Goal: Task Accomplishment & Management: Use online tool/utility

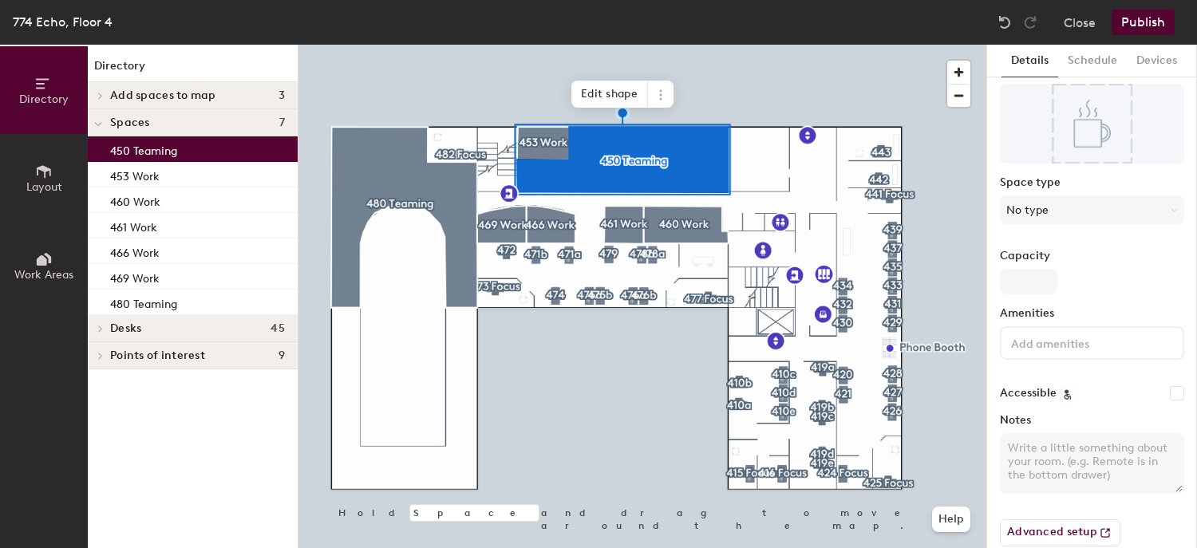
scroll to position [79, 0]
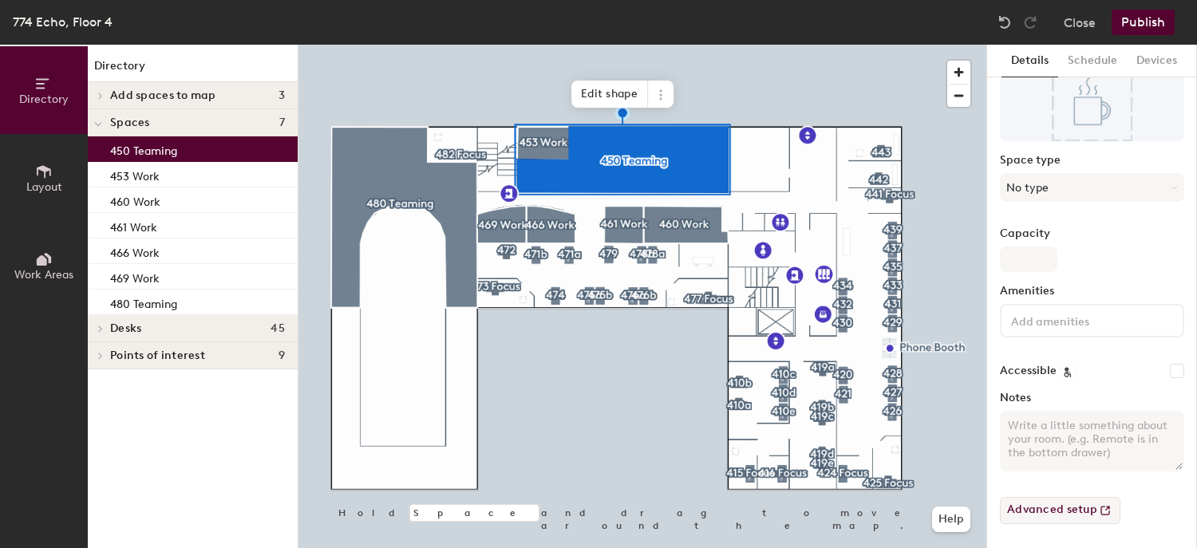
click at [1069, 509] on button "Advanced setup" at bounding box center [1060, 510] width 120 height 27
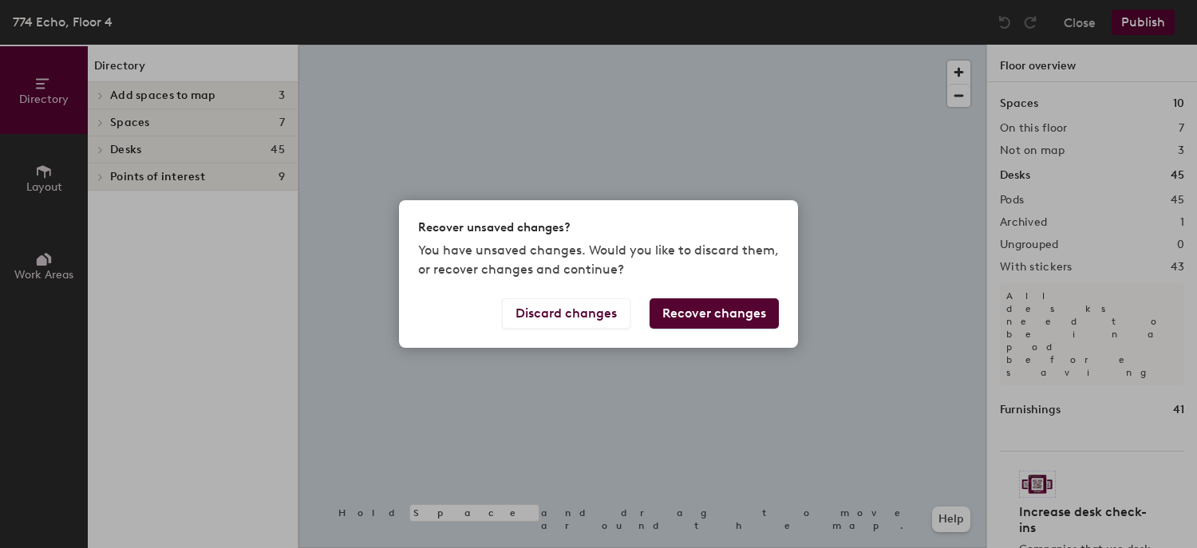
click at [715, 317] on button "Recover changes" at bounding box center [713, 313] width 129 height 30
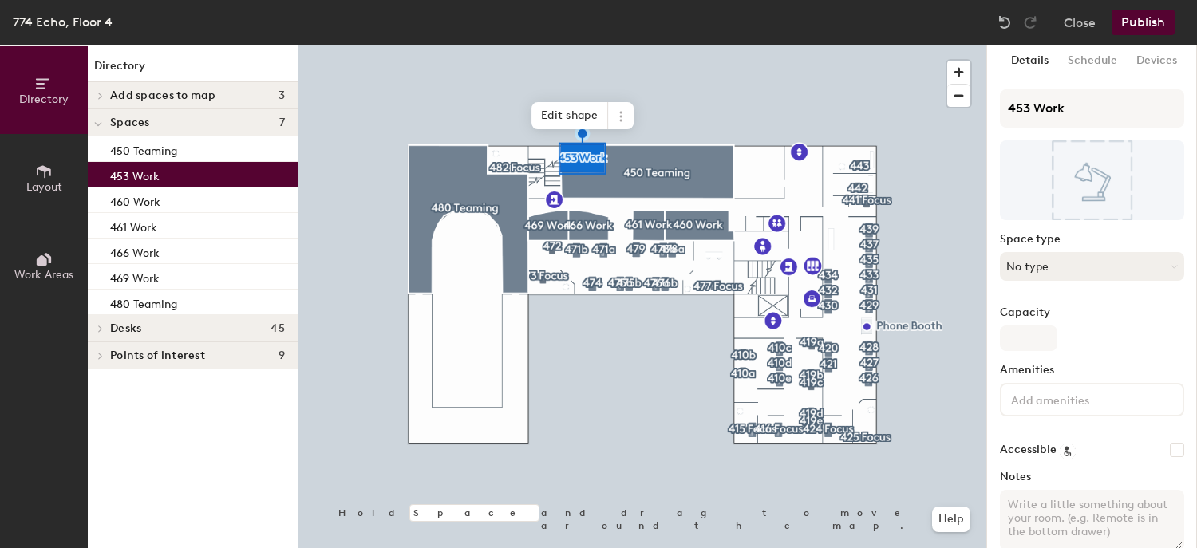
click at [1044, 266] on button "No type" at bounding box center [1092, 266] width 184 height 29
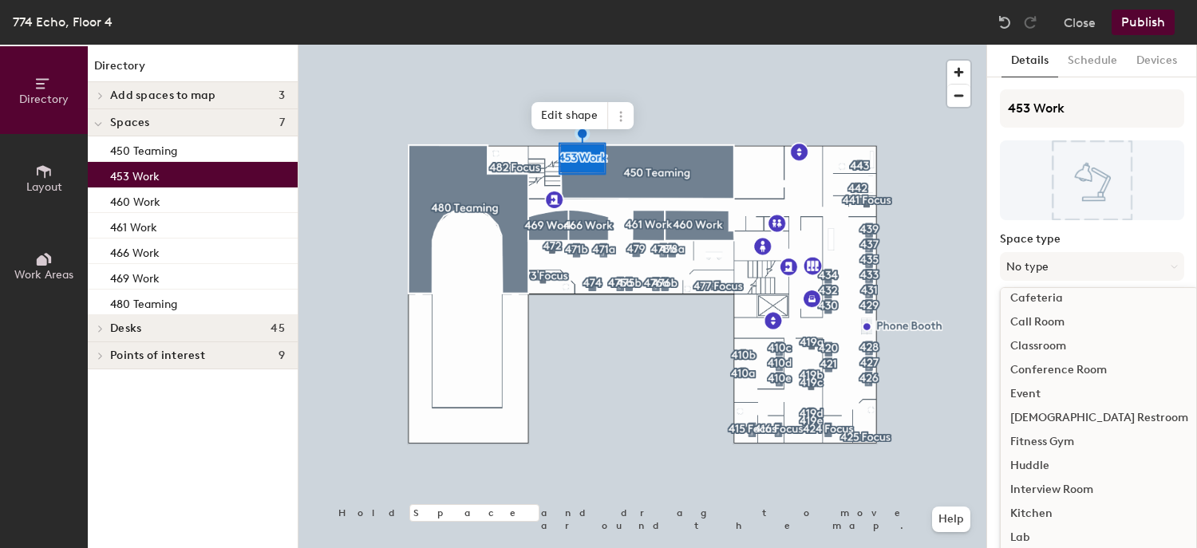
scroll to position [239, 0]
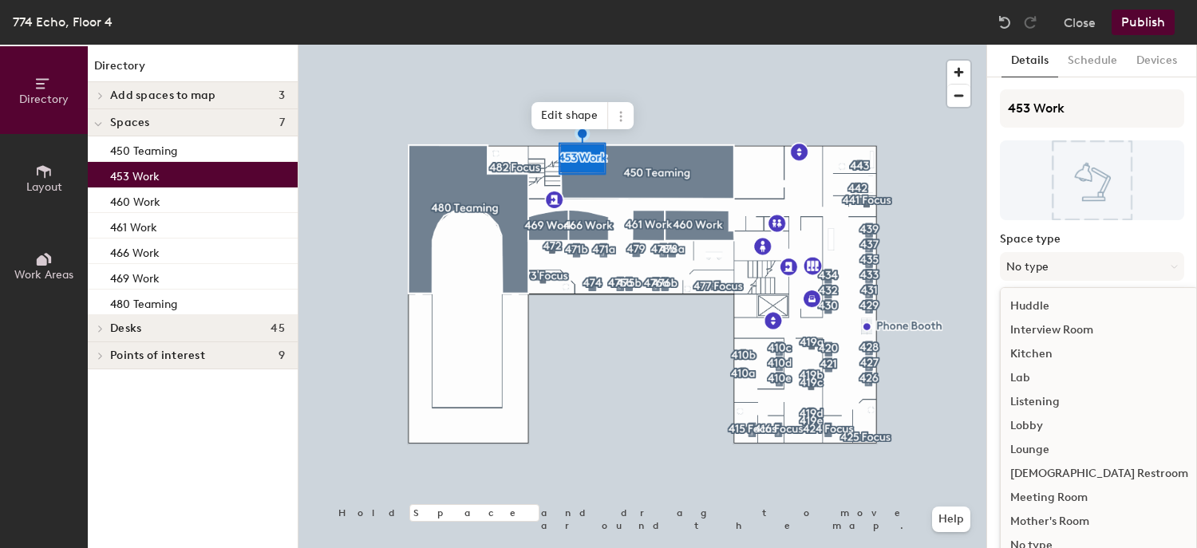
click at [1068, 496] on div "Meeting Room" at bounding box center [1099, 498] width 197 height 24
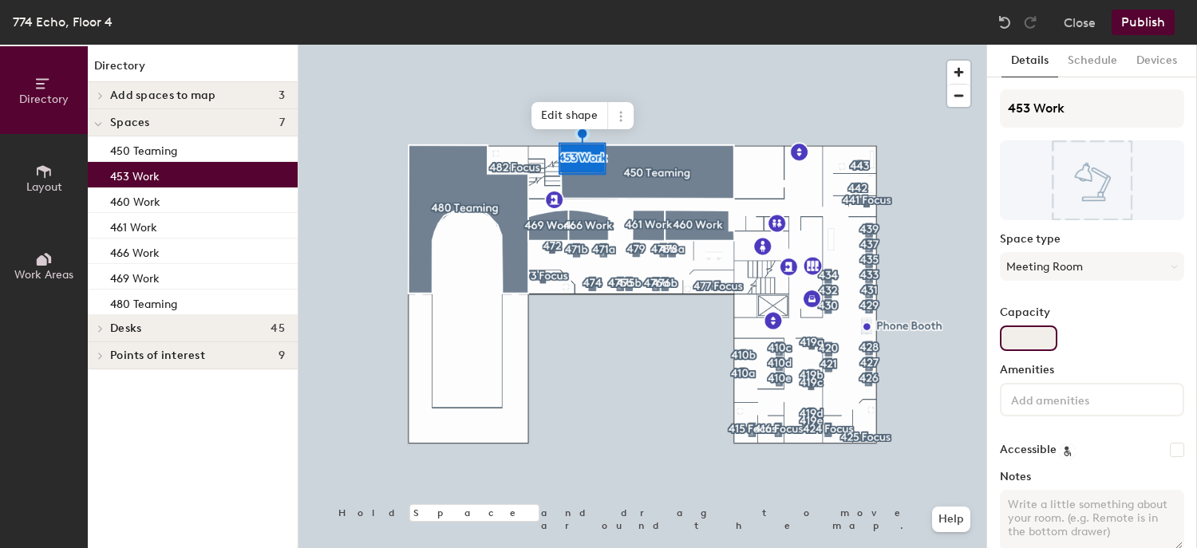
click at [1023, 343] on input "Capacity" at bounding box center [1028, 339] width 57 height 26
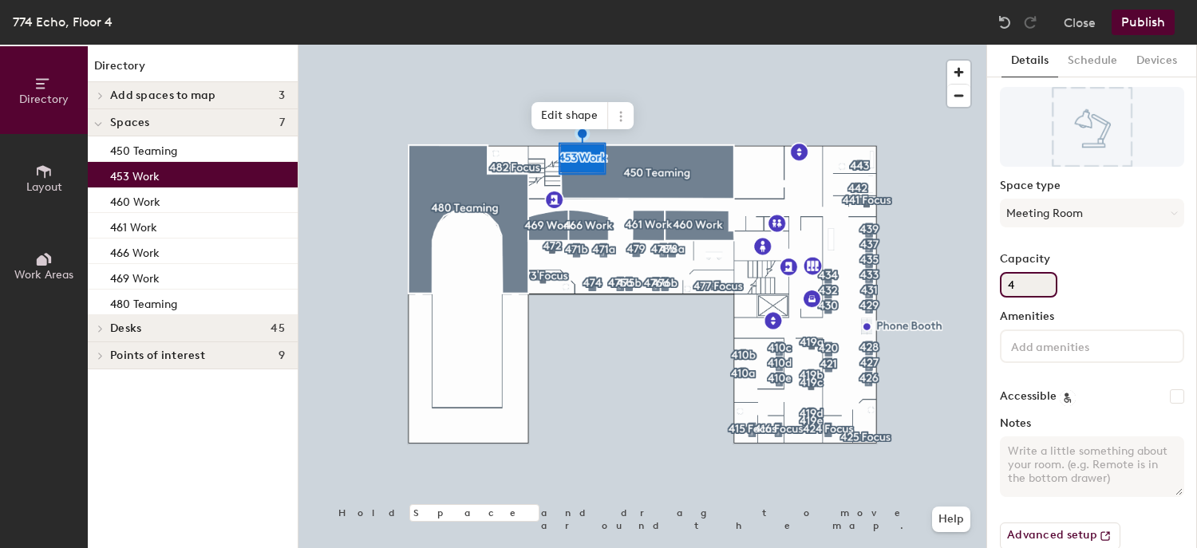
scroll to position [79, 0]
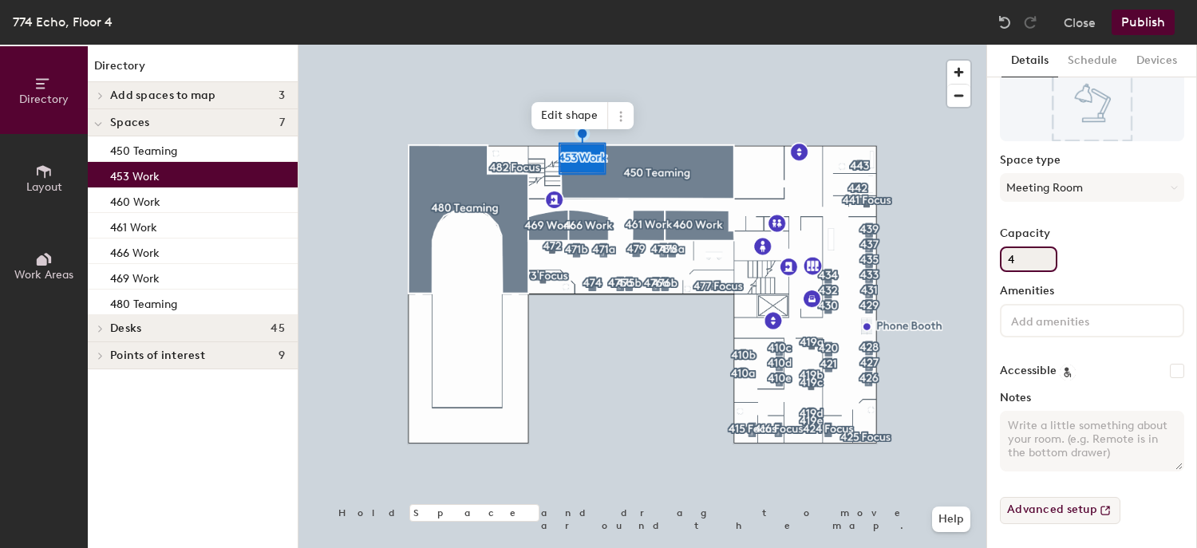
type input "4"
click at [1056, 512] on button "Advanced setup" at bounding box center [1060, 510] width 120 height 27
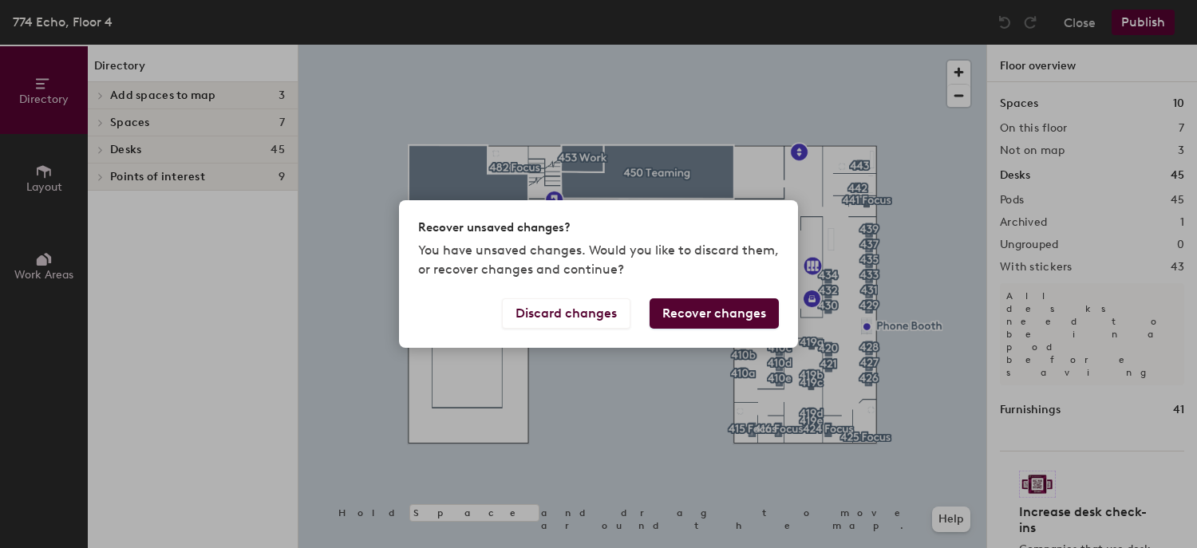
click at [706, 313] on button "Recover changes" at bounding box center [713, 313] width 129 height 30
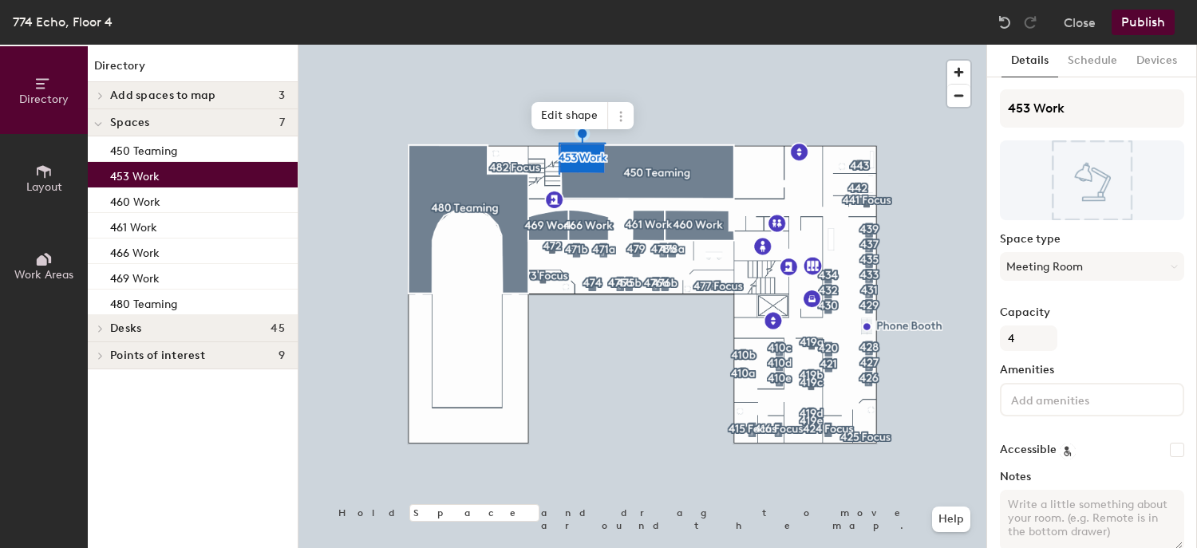
scroll to position [79, 0]
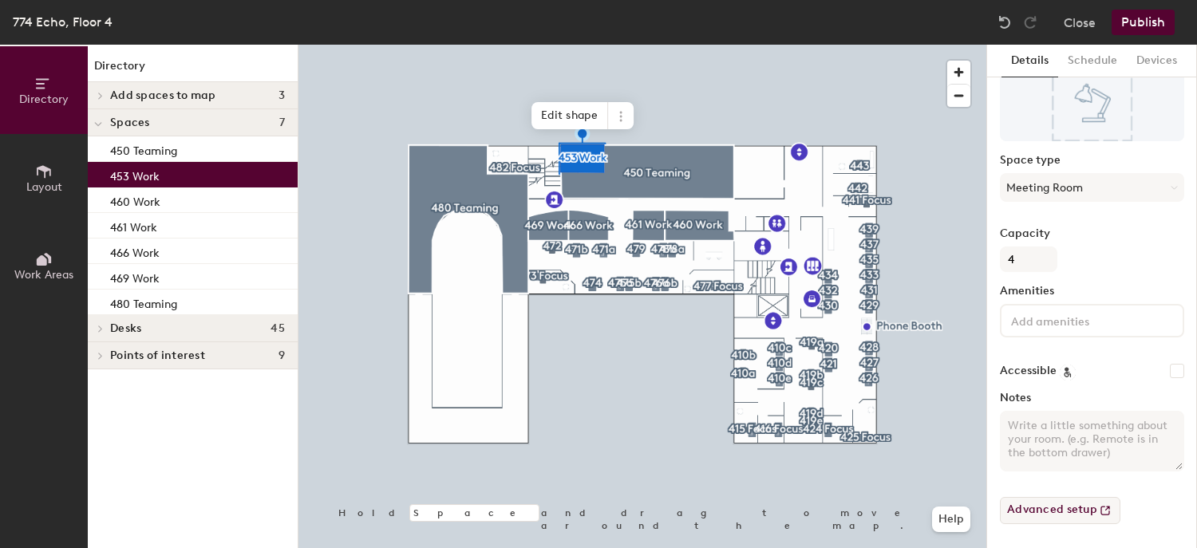
click at [1072, 507] on button "Advanced setup" at bounding box center [1060, 510] width 120 height 27
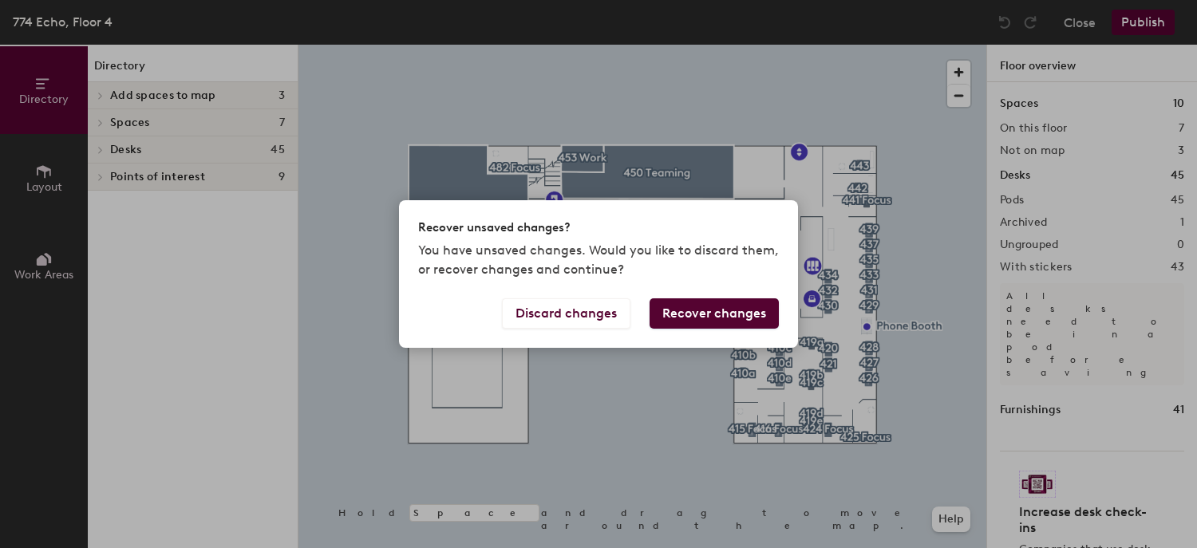
click at [700, 310] on button "Recover changes" at bounding box center [713, 313] width 129 height 30
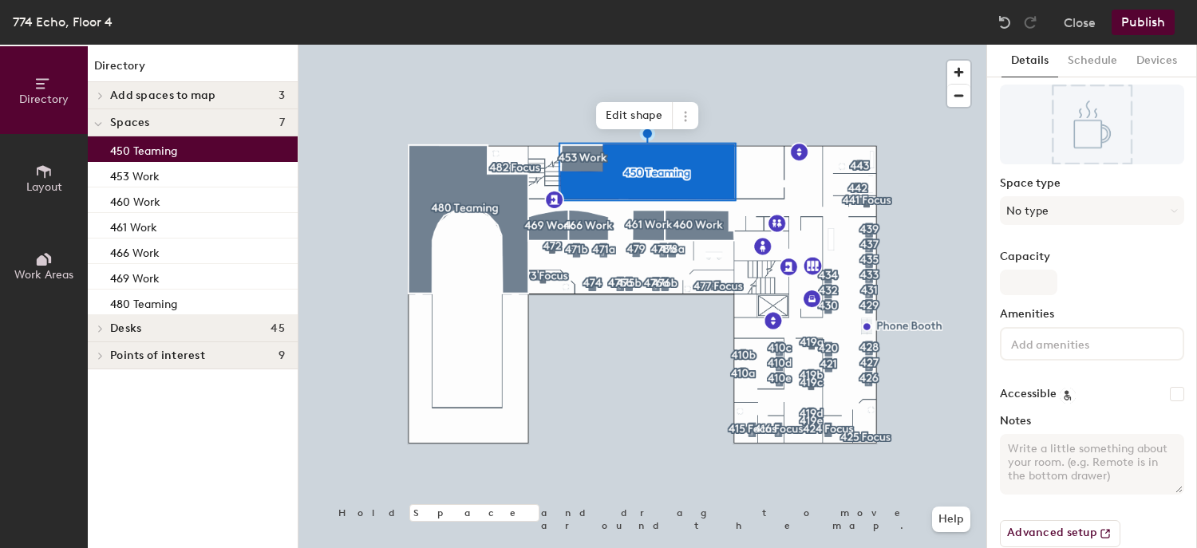
scroll to position [79, 0]
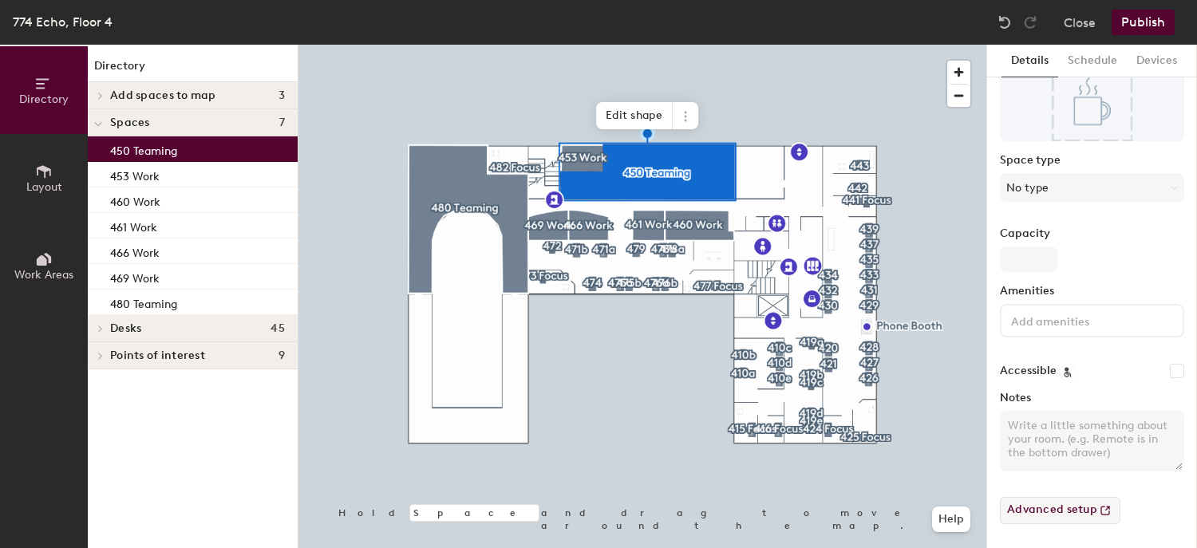
click at [1052, 511] on button "Advanced setup" at bounding box center [1060, 510] width 120 height 27
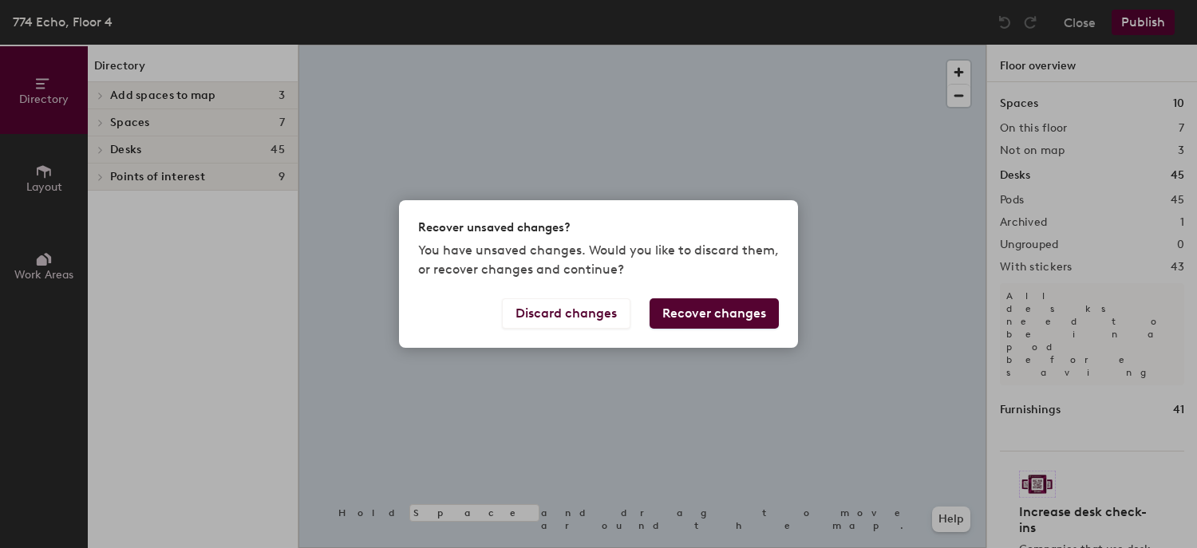
click at [703, 320] on button "Recover changes" at bounding box center [713, 313] width 129 height 30
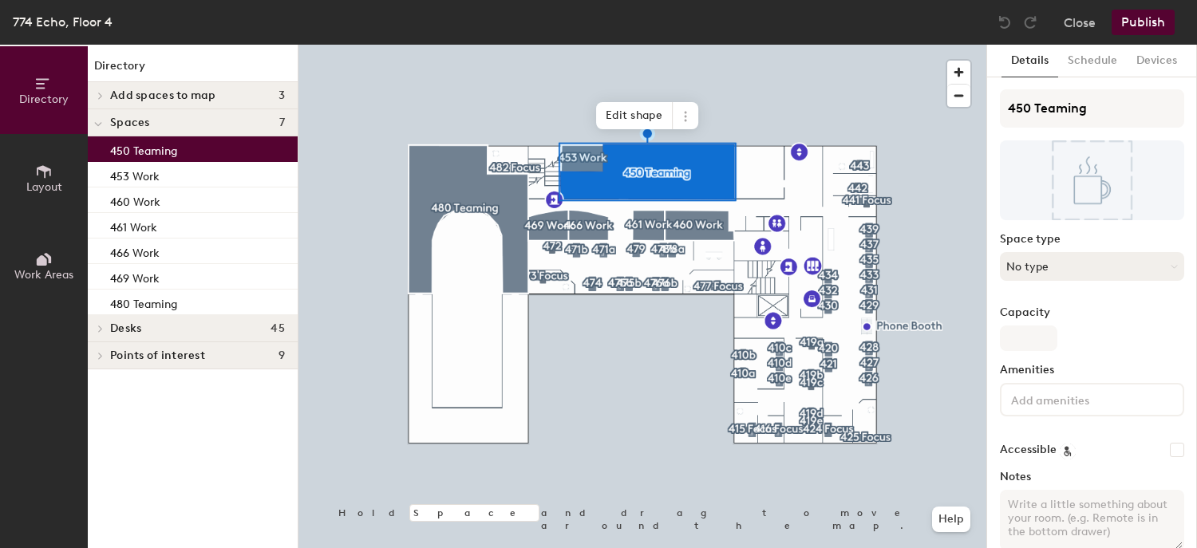
click at [1087, 259] on button "No type" at bounding box center [1092, 266] width 184 height 29
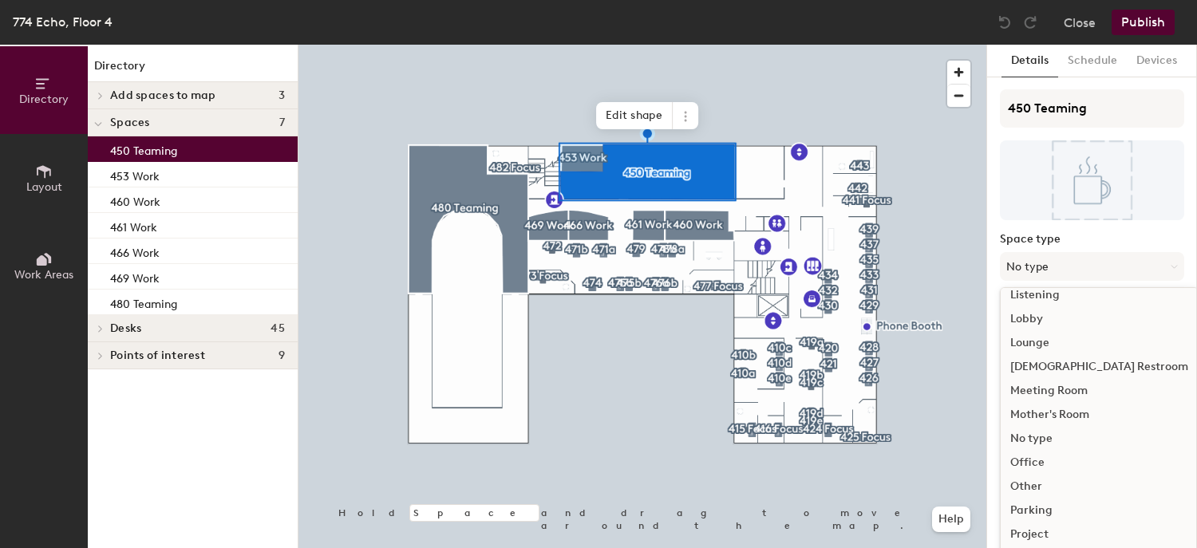
scroll to position [356, 0]
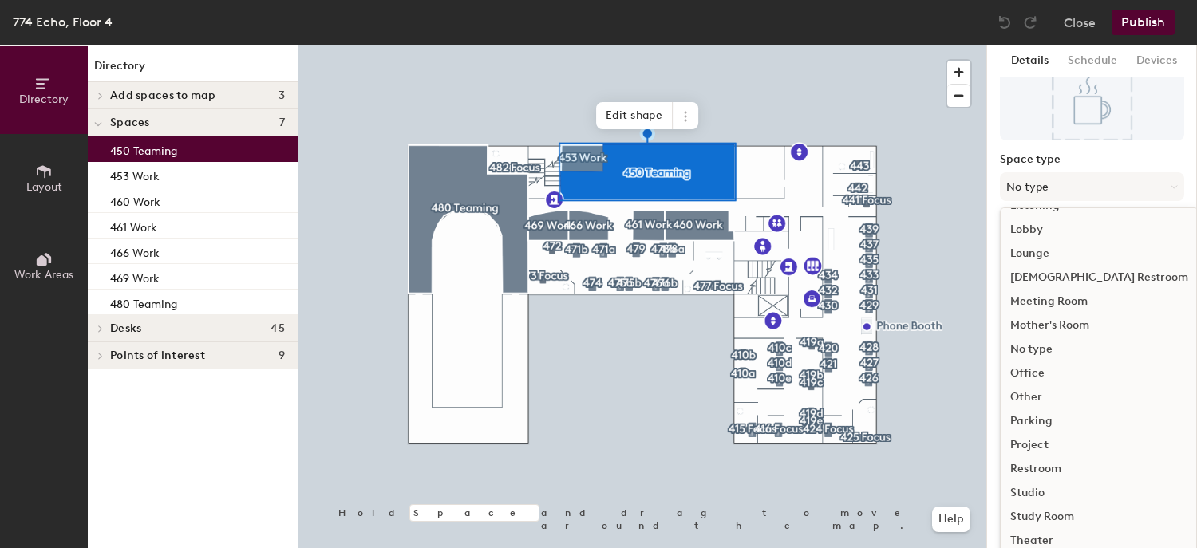
click at [1075, 298] on div "Meeting Room" at bounding box center [1099, 302] width 197 height 24
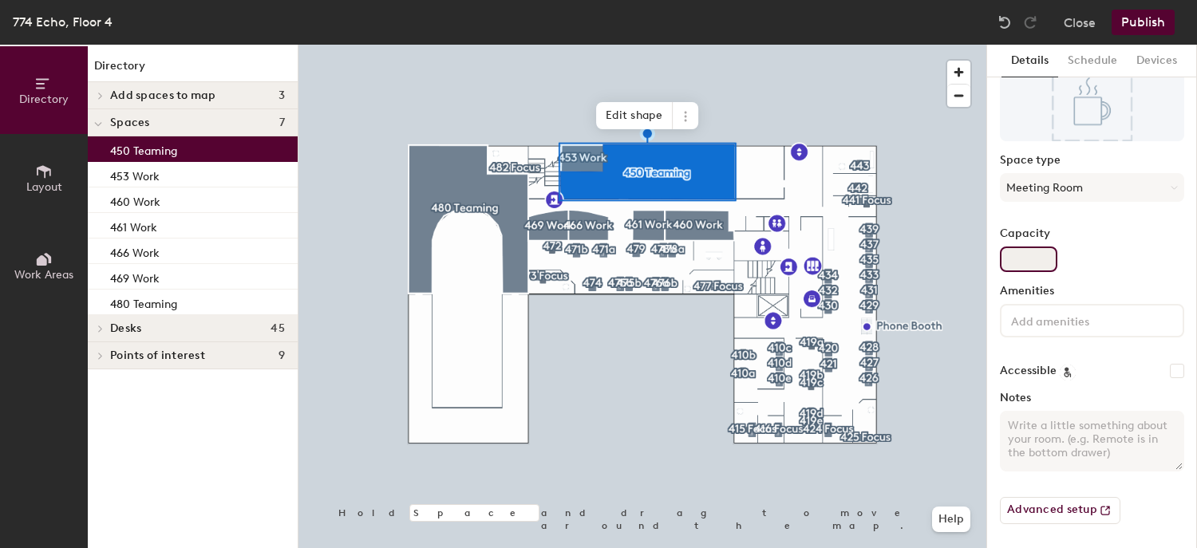
click at [1034, 265] on input "Capacity" at bounding box center [1028, 260] width 57 height 26
click at [1037, 258] on input "Capacity" at bounding box center [1028, 260] width 57 height 26
click at [1038, 259] on input "Capacity" at bounding box center [1028, 260] width 57 height 26
type input "21"
click at [1067, 515] on button "Advanced setup" at bounding box center [1060, 510] width 120 height 27
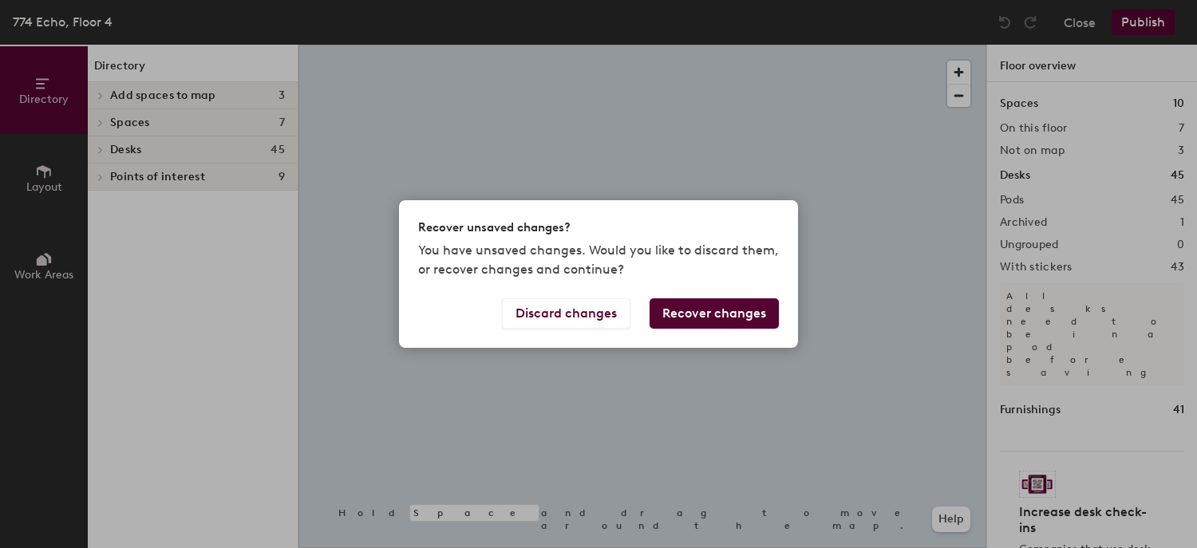
click at [683, 311] on button "Recover changes" at bounding box center [713, 313] width 129 height 30
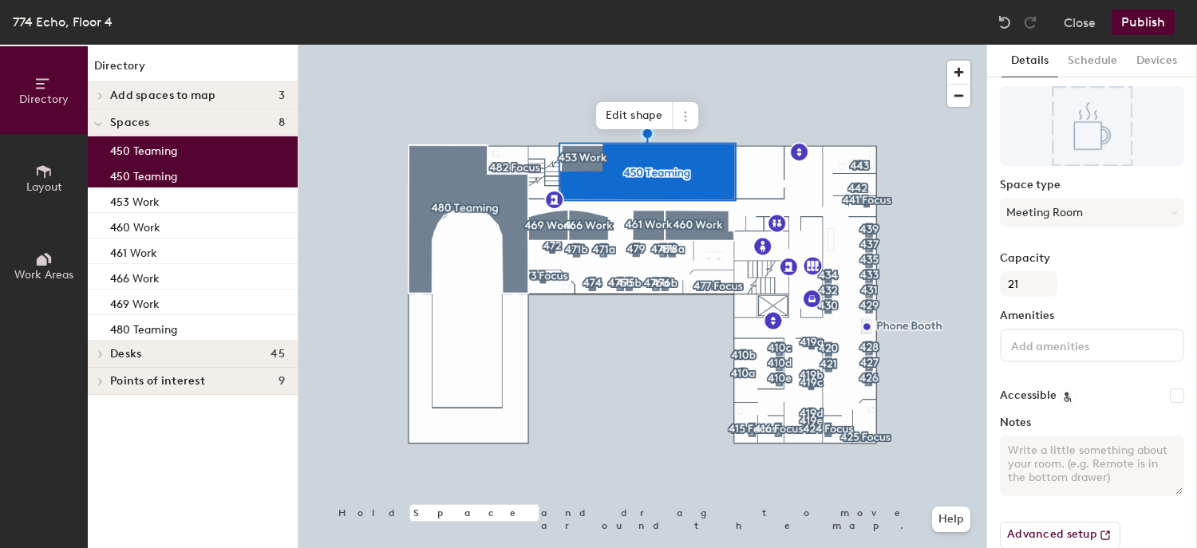
scroll to position [79, 0]
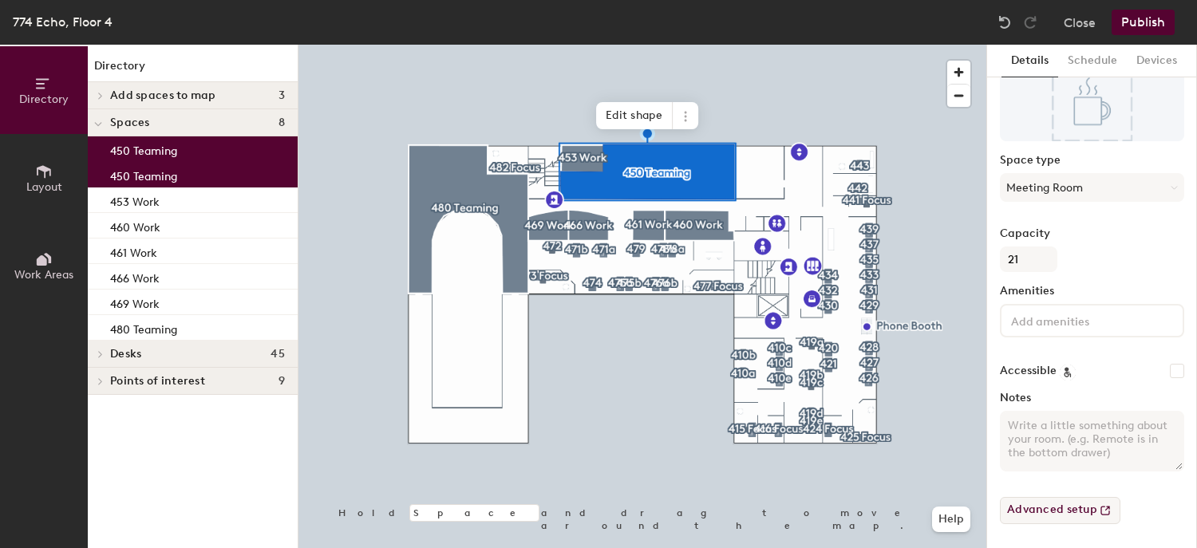
click at [1040, 511] on button "Advanced setup" at bounding box center [1060, 510] width 120 height 27
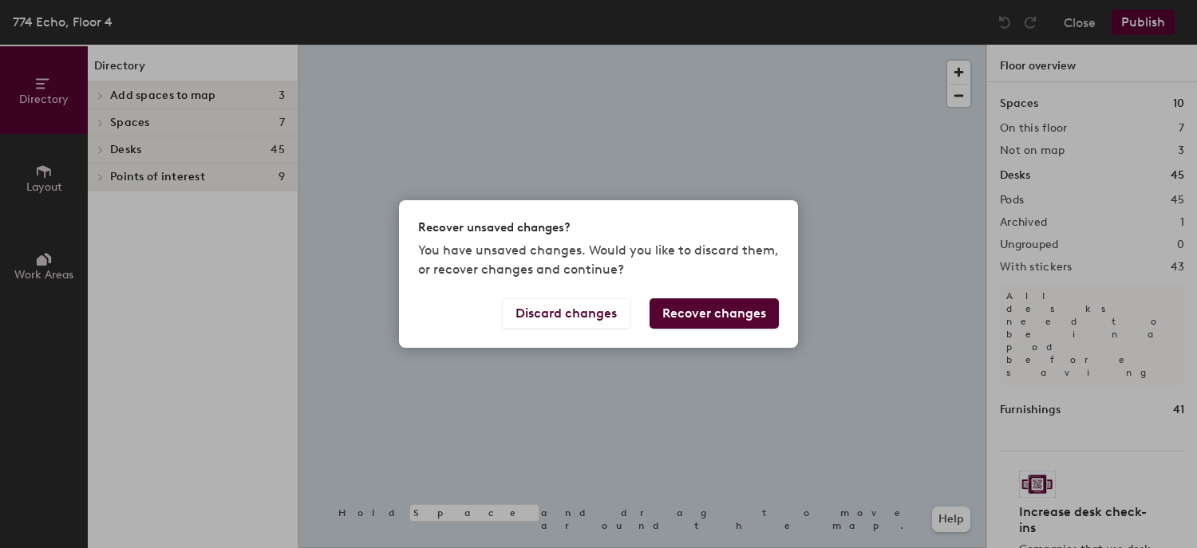
click at [704, 311] on button "Recover changes" at bounding box center [713, 313] width 129 height 30
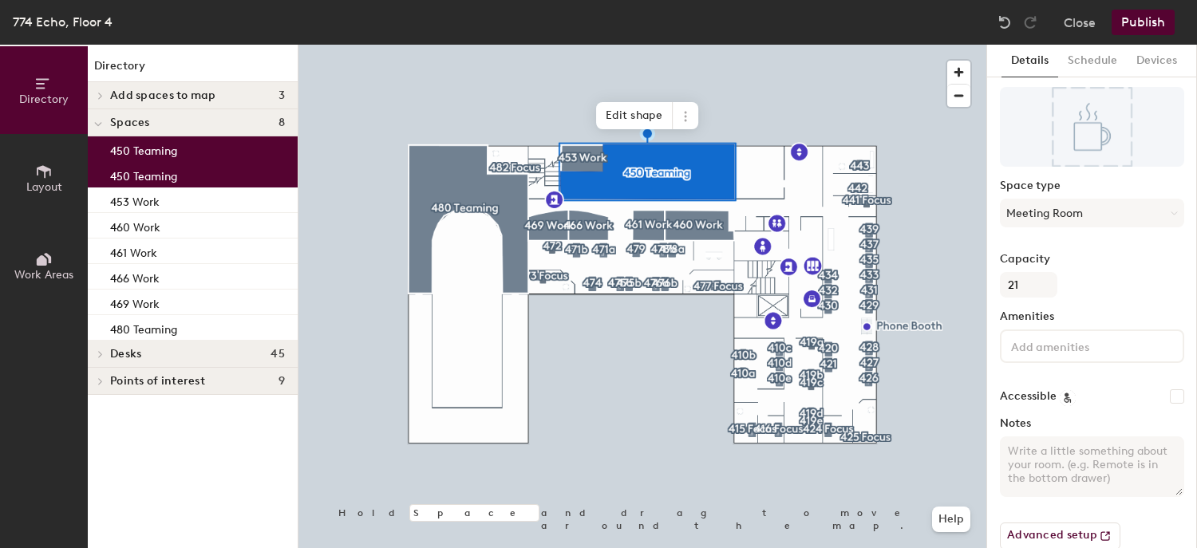
scroll to position [79, 0]
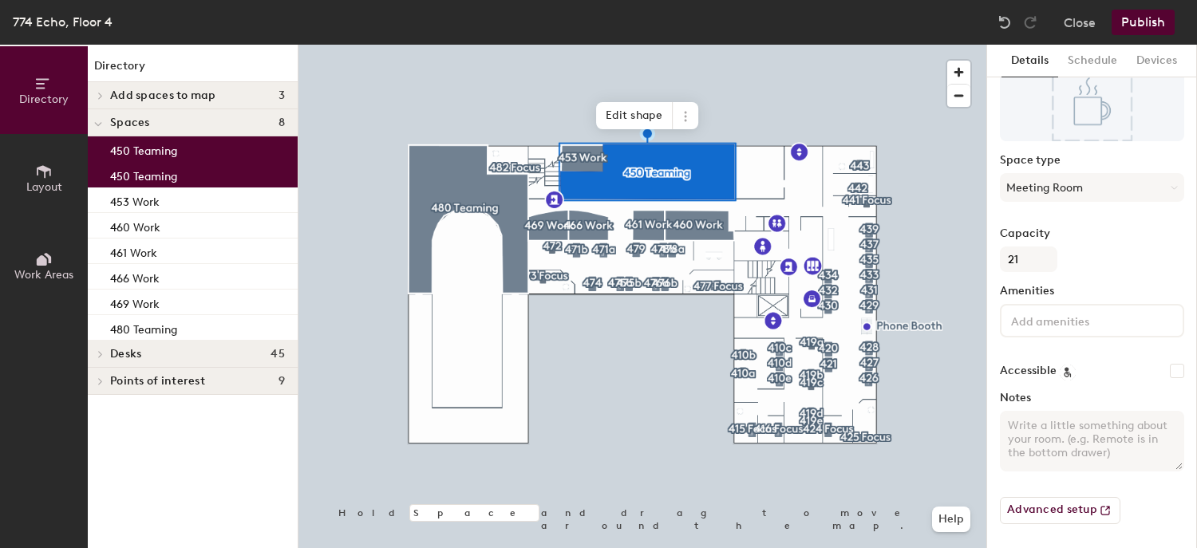
click at [1067, 424] on textarea "Notes" at bounding box center [1092, 441] width 184 height 61
paste textarea "REMINDER if you wish to include Work Room 152 (adjoining to 150) in your bookin…"
click at [1121, 438] on textarea "REMINDER if you wish to include Work Room 152 (adjoining to 150) in your bookin…" at bounding box center [1092, 441] width 184 height 61
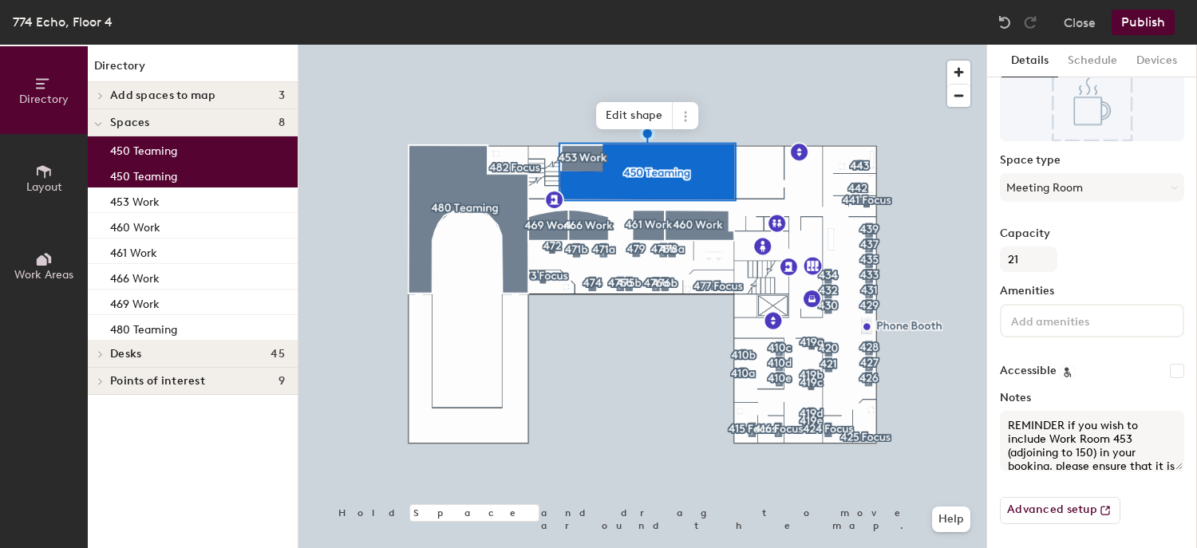
click at [1078, 448] on textarea "REMINDER if you wish to include Work Room 453 (adjoining to 150) in your bookin…" at bounding box center [1092, 441] width 184 height 61
click at [1044, 436] on textarea "REMINDER if you wish to include Work Room 453 (adjoining to 450) in your bookin…" at bounding box center [1092, 441] width 184 height 61
click at [1050, 450] on textarea "REMINDER if you wish to include Work Room 453 (adjoining to 450) in your bookin…" at bounding box center [1092, 441] width 184 height 61
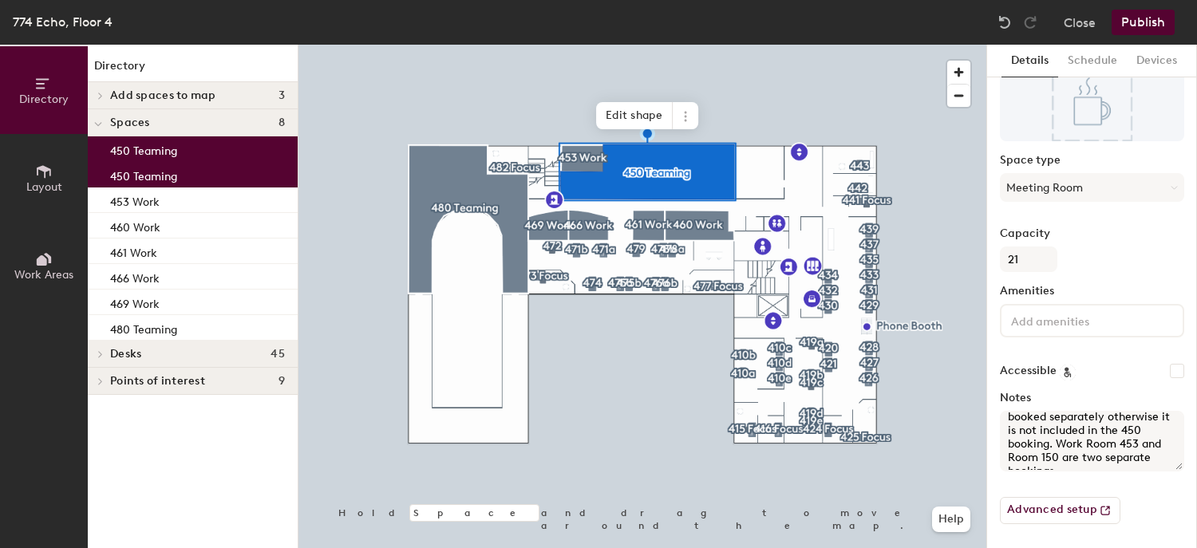
click at [1125, 450] on textarea "REMINDER if you wish to include Work Room 453 (adjoining to 450) in your bookin…" at bounding box center [1092, 441] width 184 height 61
type textarea "REMINDER if you wish to include Work Room 453 (adjoining to 450) in your bookin…"
click at [1149, 24] on button "Publish" at bounding box center [1142, 23] width 63 height 26
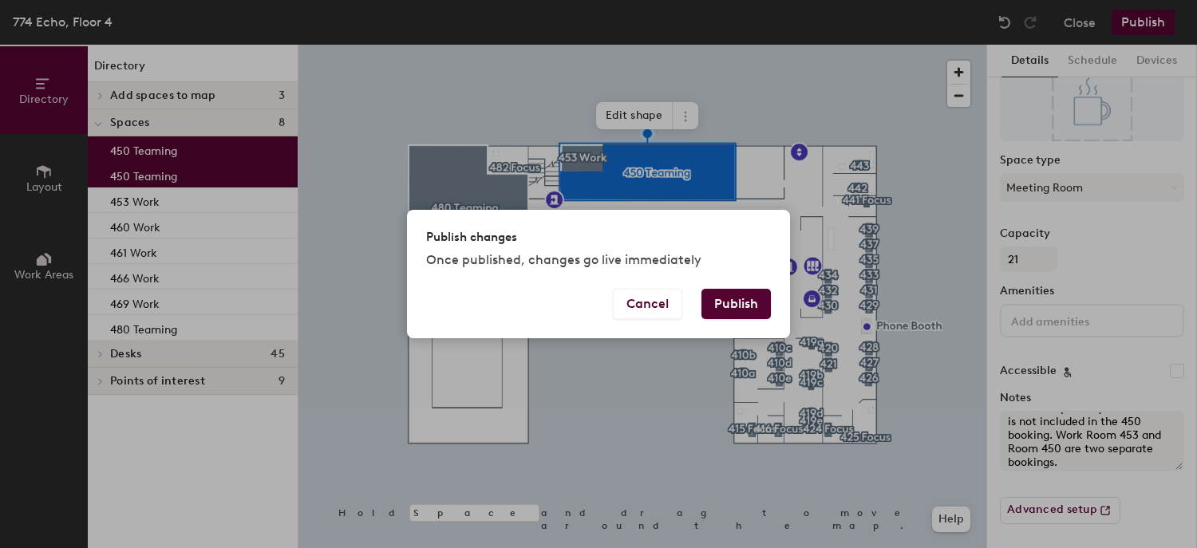
click at [734, 306] on button "Publish" at bounding box center [735, 304] width 69 height 30
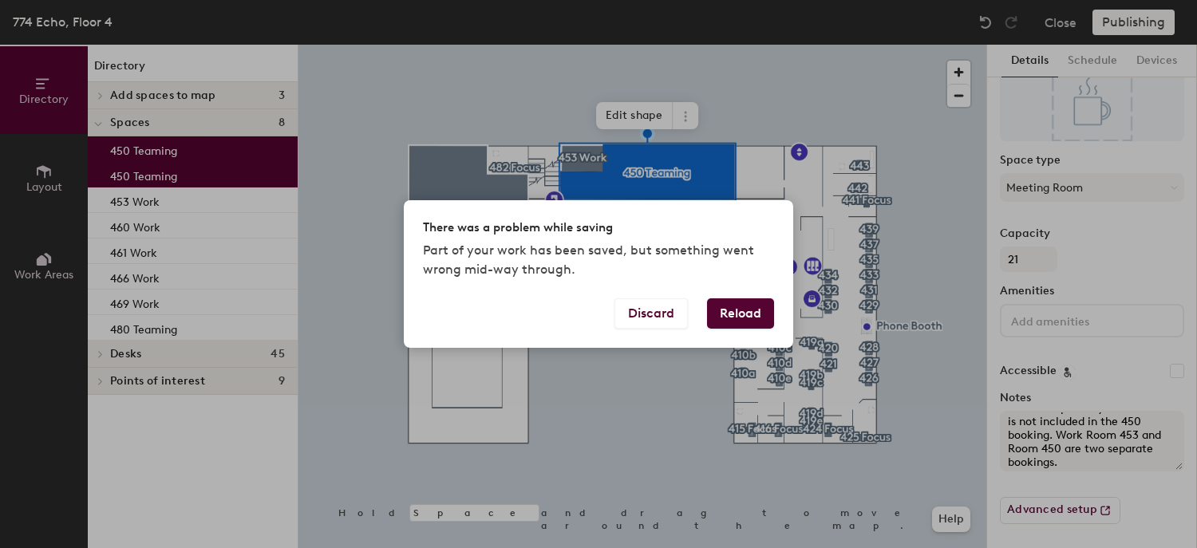
click at [743, 317] on button "Reload" at bounding box center [740, 313] width 67 height 30
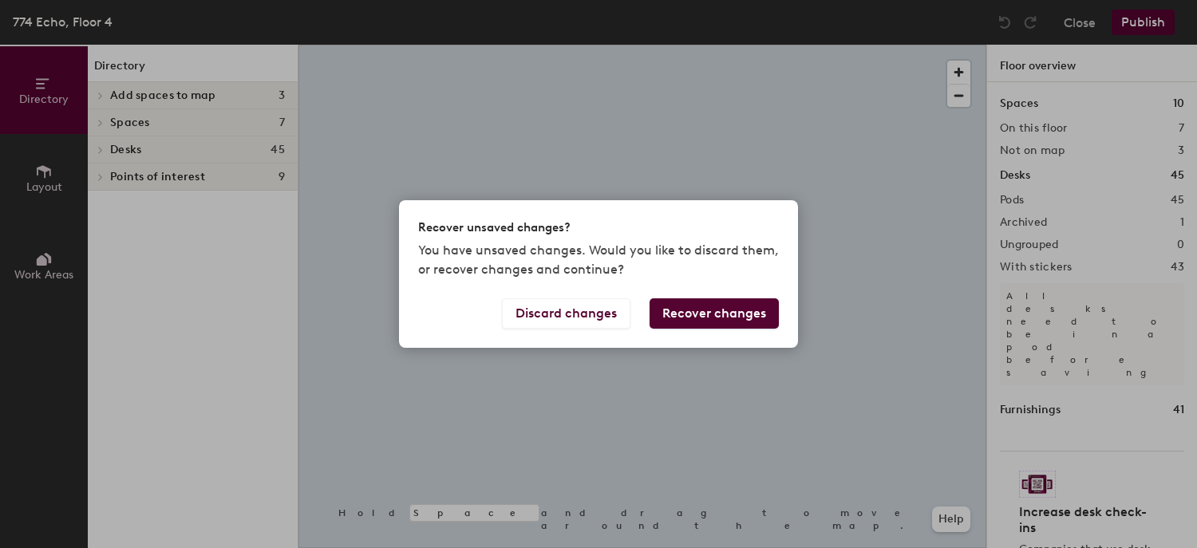
click at [743, 317] on button "Recover changes" at bounding box center [713, 313] width 129 height 30
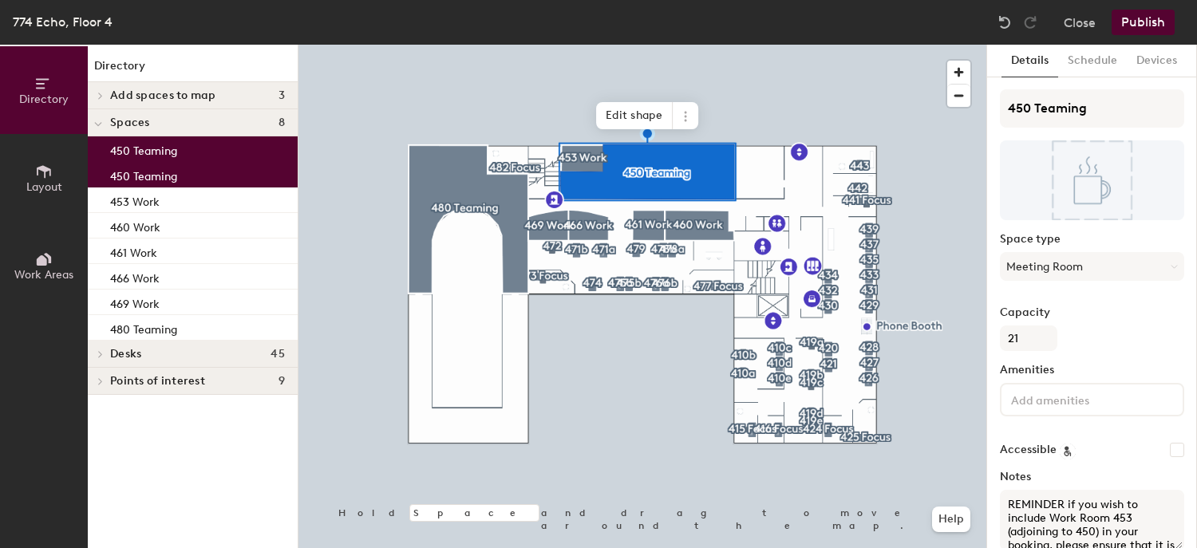
click at [1138, 23] on button "Publish" at bounding box center [1142, 23] width 63 height 26
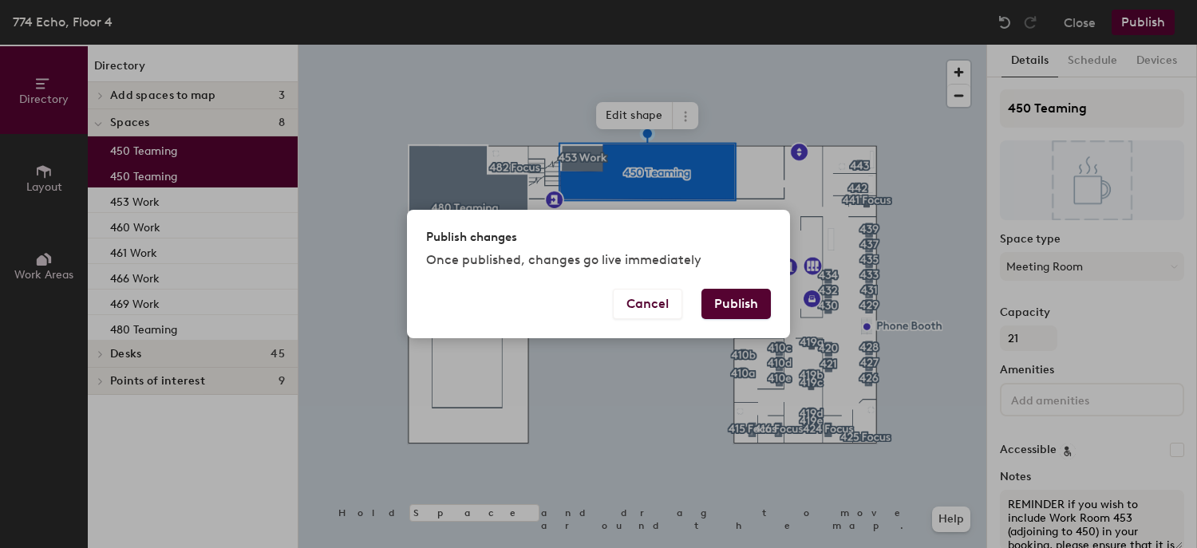
click at [749, 312] on button "Publish" at bounding box center [735, 304] width 69 height 30
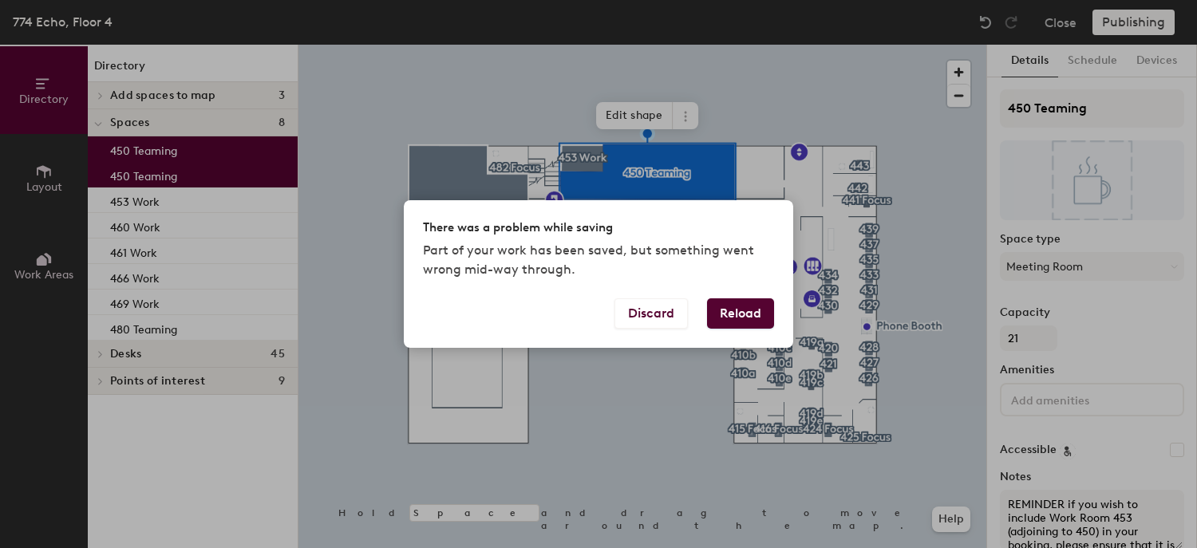
click at [733, 315] on button "Reload" at bounding box center [740, 313] width 67 height 30
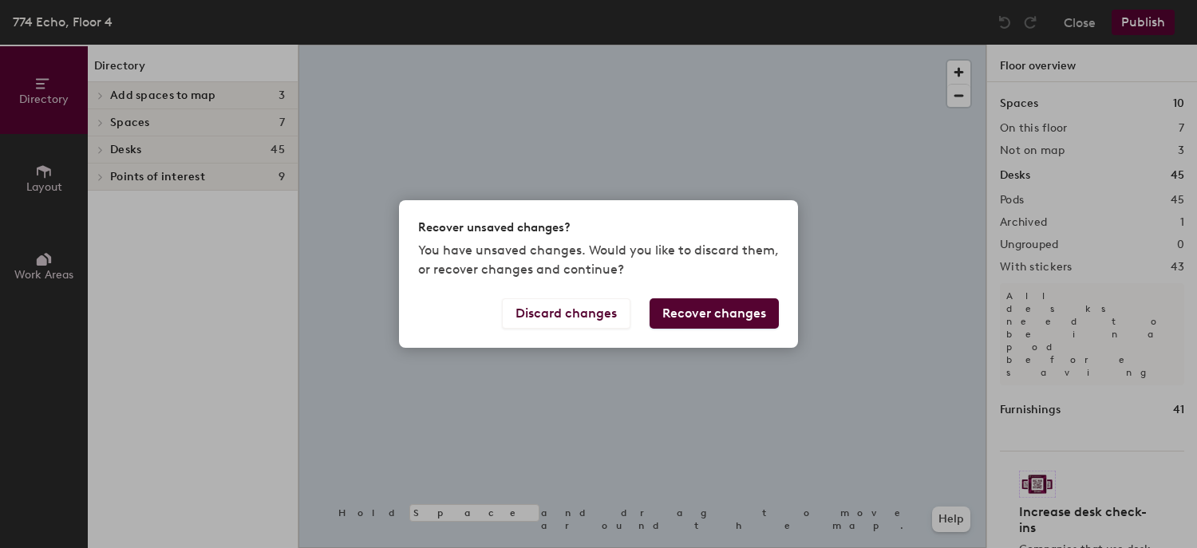
click at [709, 320] on button "Recover changes" at bounding box center [713, 313] width 129 height 30
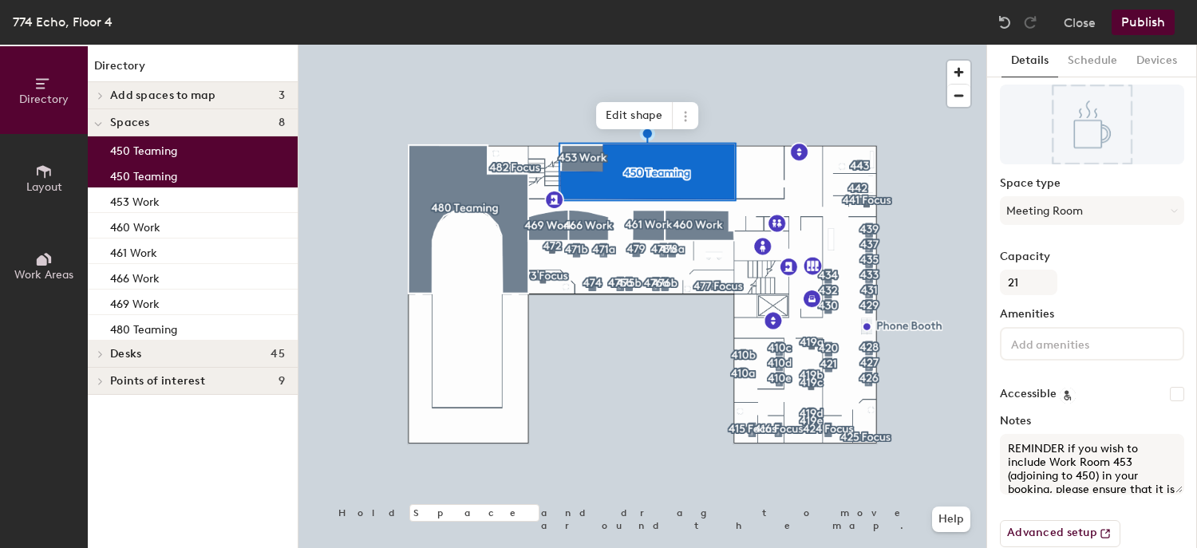
scroll to position [79, 0]
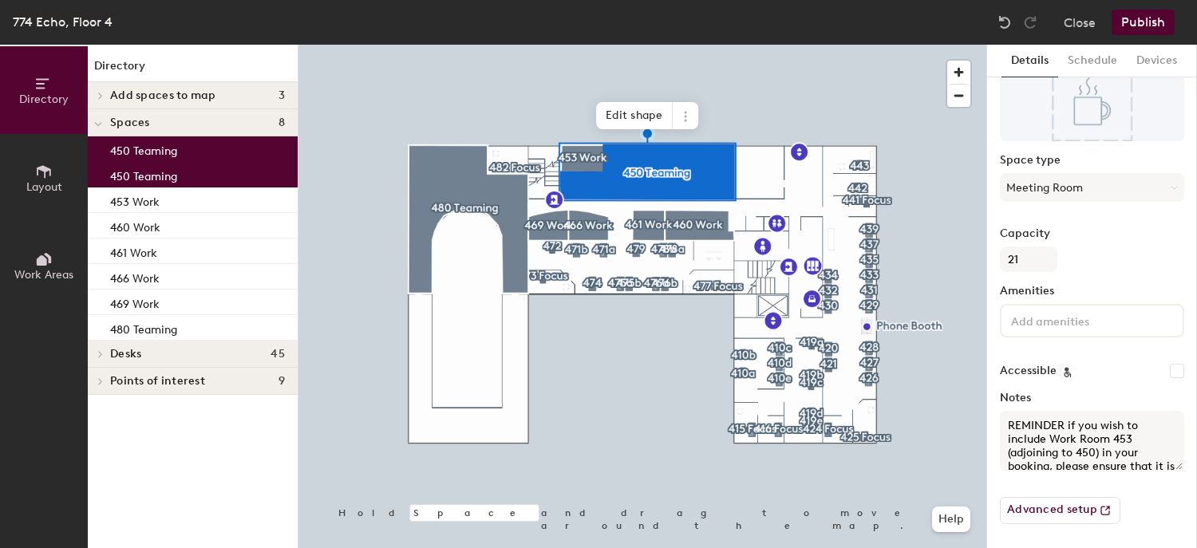
click at [1072, 444] on textarea "REMINDER if you wish to include Work Room 453 (adjoining to 450) in your bookin…" at bounding box center [1092, 441] width 184 height 61
click at [1145, 26] on button "Publish" at bounding box center [1142, 23] width 63 height 26
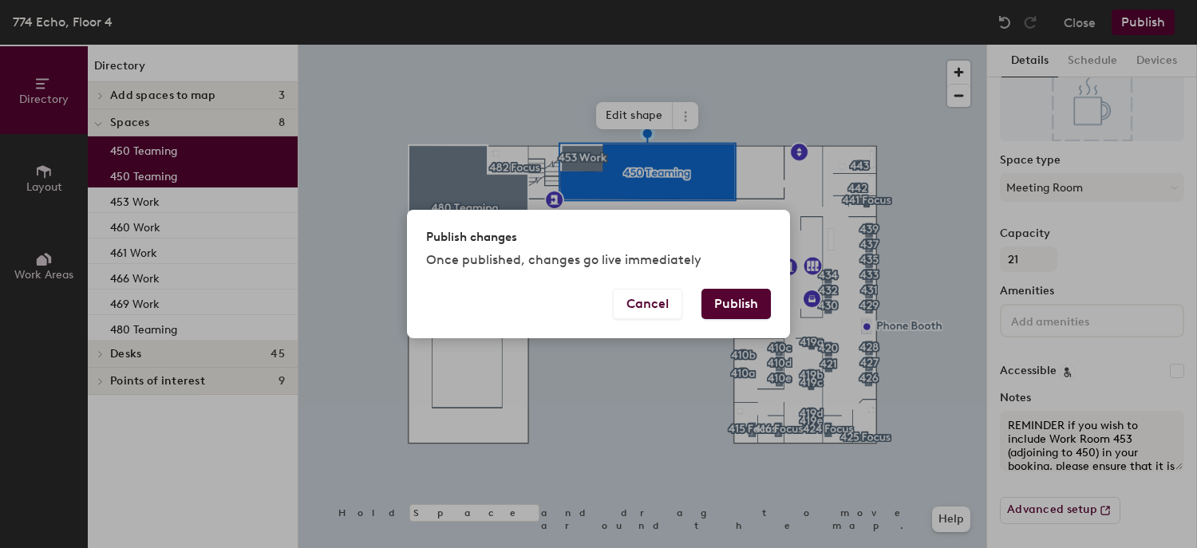
click at [734, 305] on button "Publish" at bounding box center [735, 304] width 69 height 30
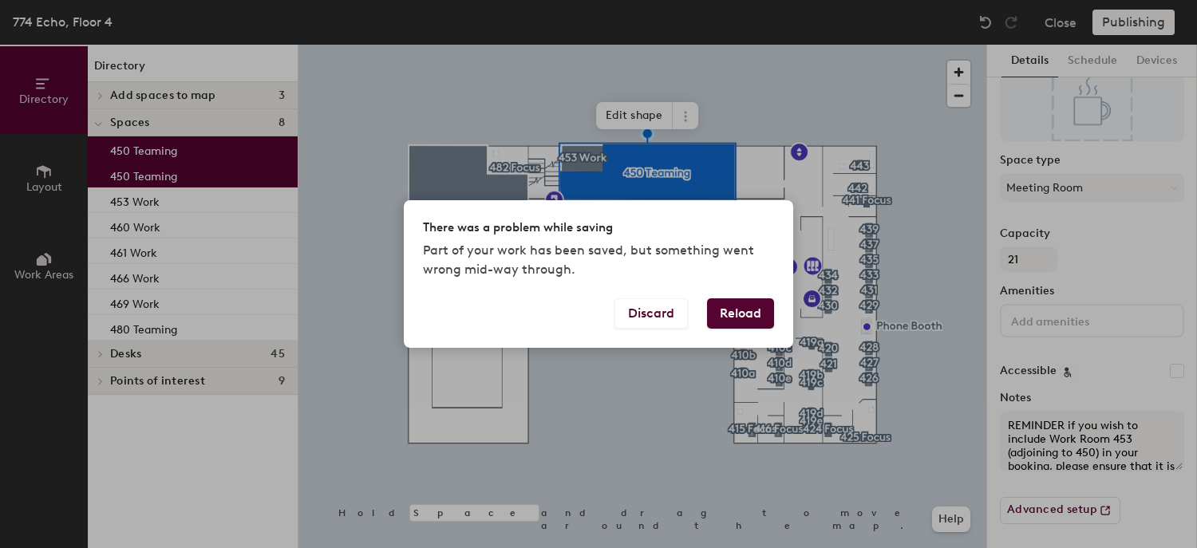
click at [742, 320] on button "Reload" at bounding box center [740, 313] width 67 height 30
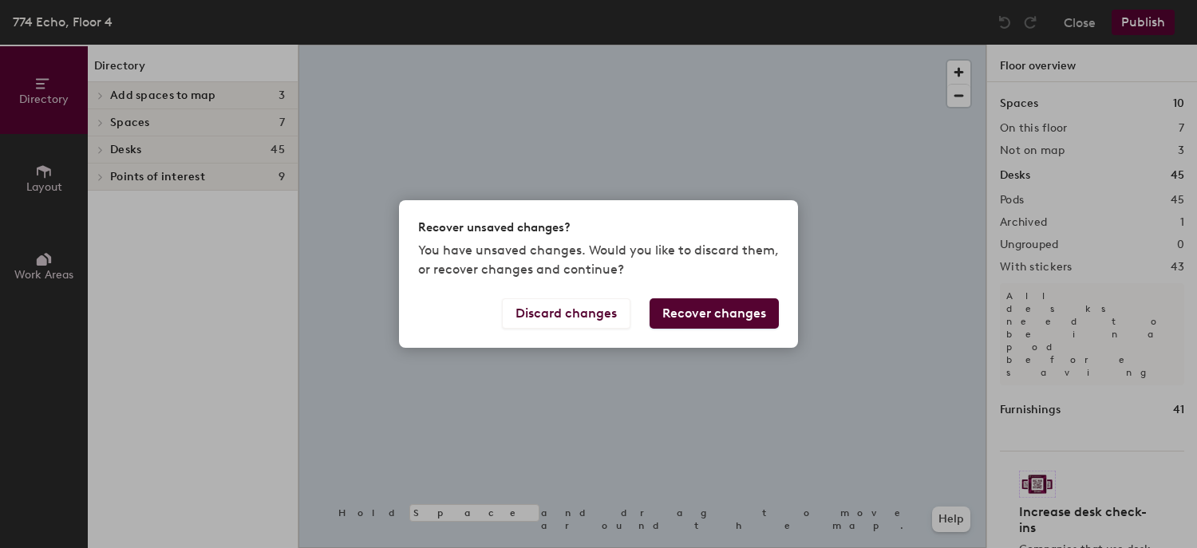
click at [742, 320] on button "Recover changes" at bounding box center [713, 313] width 129 height 30
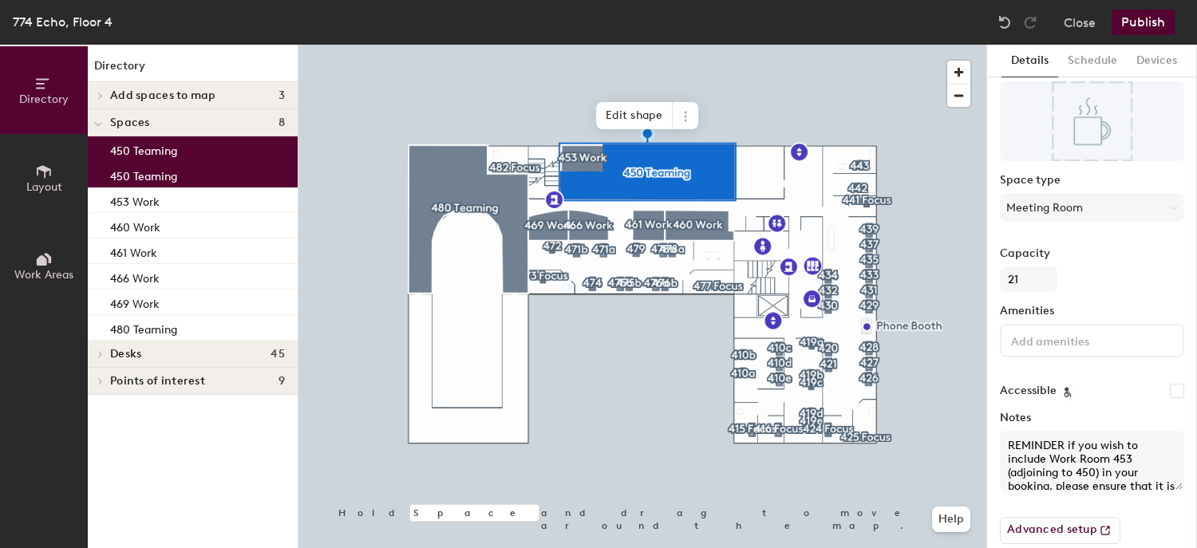
scroll to position [79, 0]
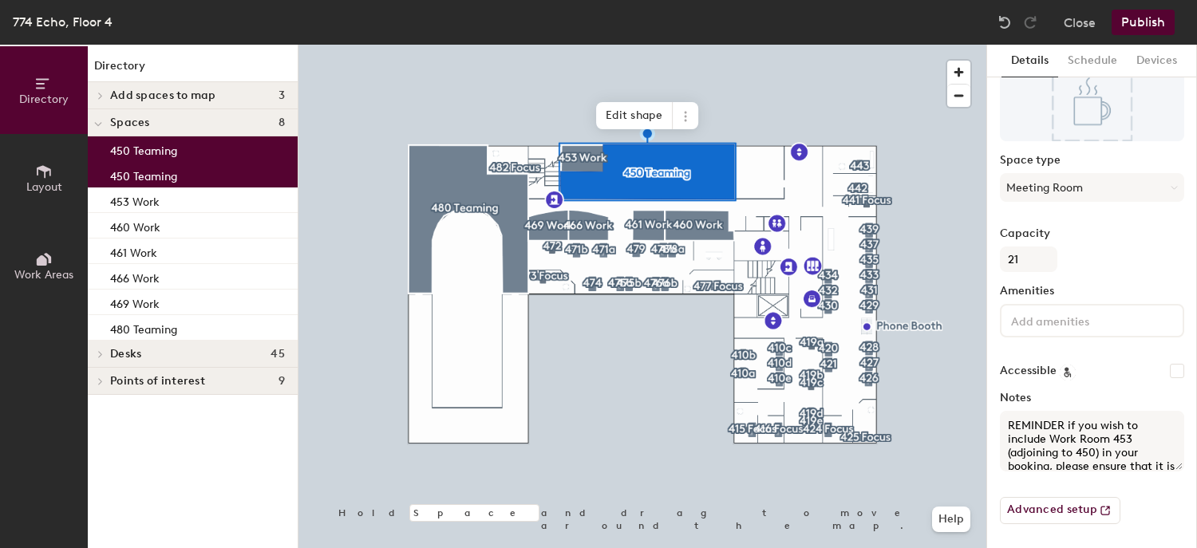
click at [1096, 461] on textarea "REMINDER if you wish to include Work Room 453 (adjoining to 450) in your bookin…" at bounding box center [1092, 441] width 184 height 61
click at [1139, 17] on button "Publish" at bounding box center [1142, 23] width 63 height 26
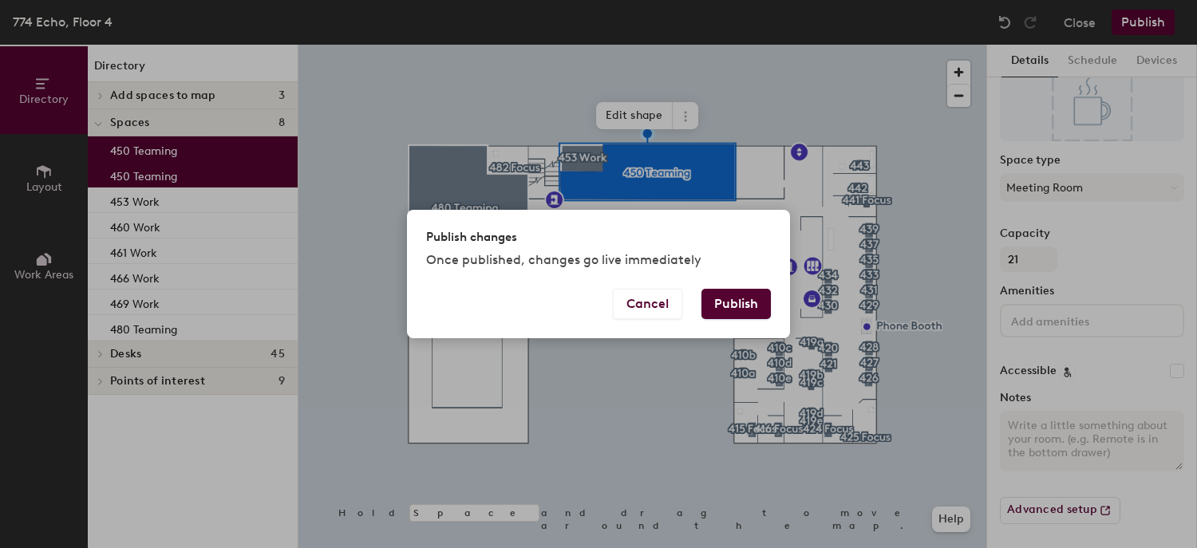
click at [715, 303] on button "Publish" at bounding box center [735, 304] width 69 height 30
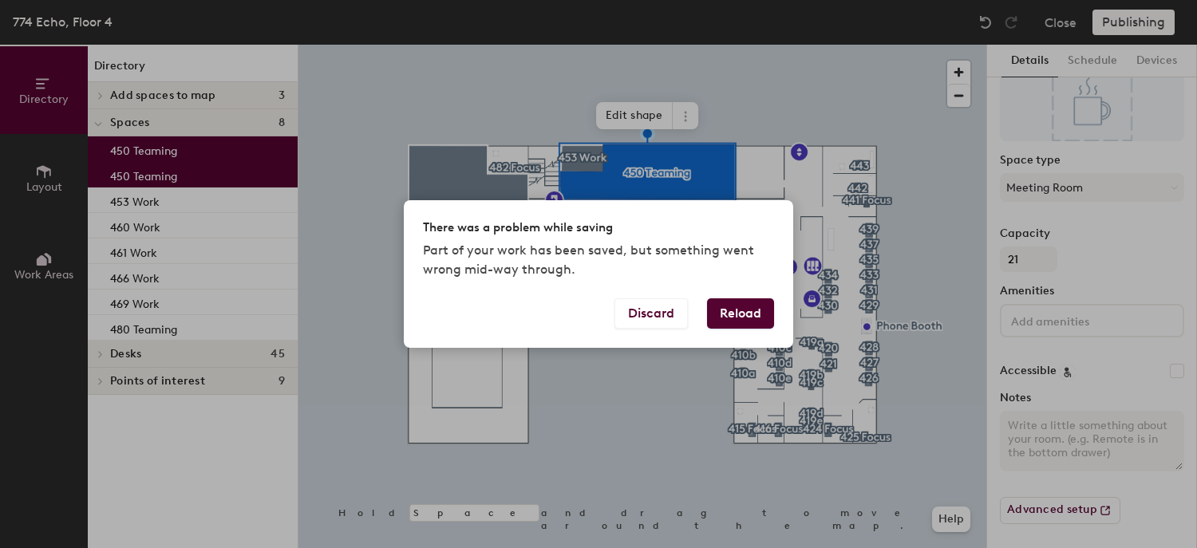
click at [728, 306] on button "Reload" at bounding box center [740, 313] width 67 height 30
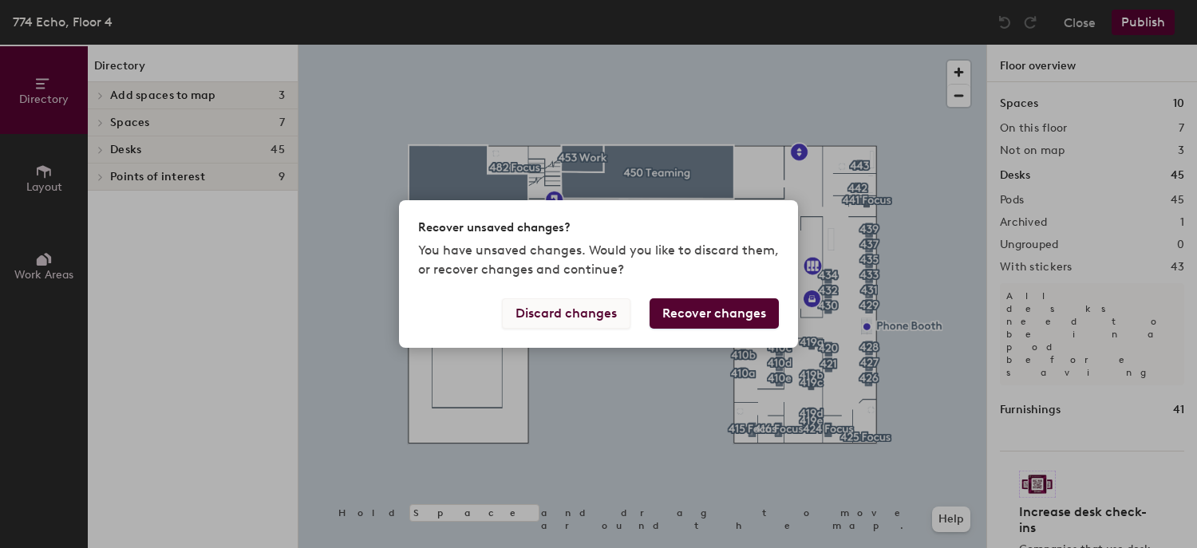
click at [589, 308] on button "Discard changes" at bounding box center [566, 313] width 128 height 30
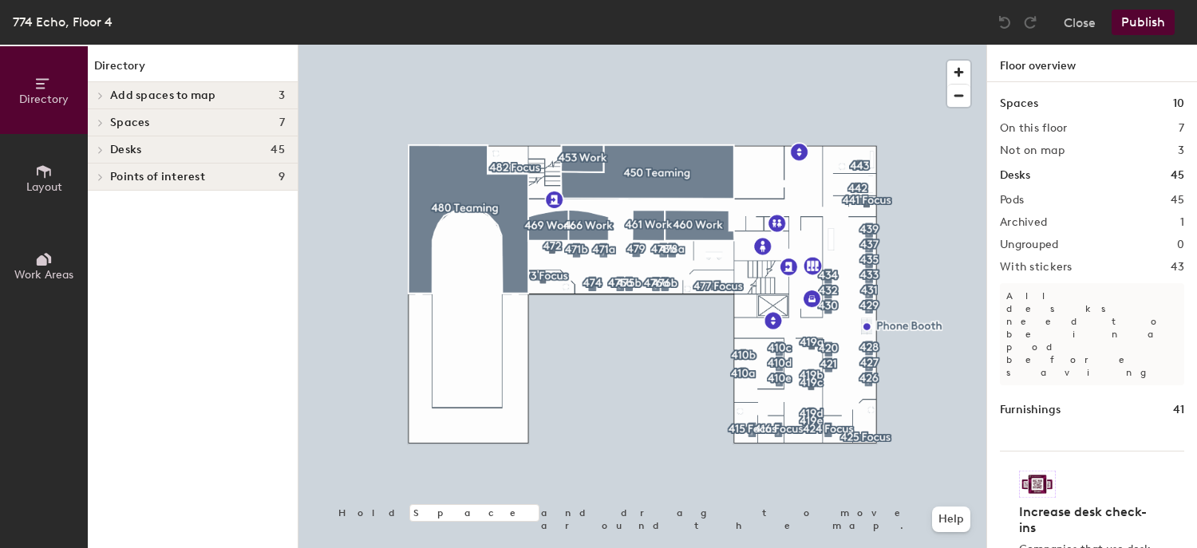
click at [1151, 25] on button "Publish" at bounding box center [1142, 23] width 63 height 26
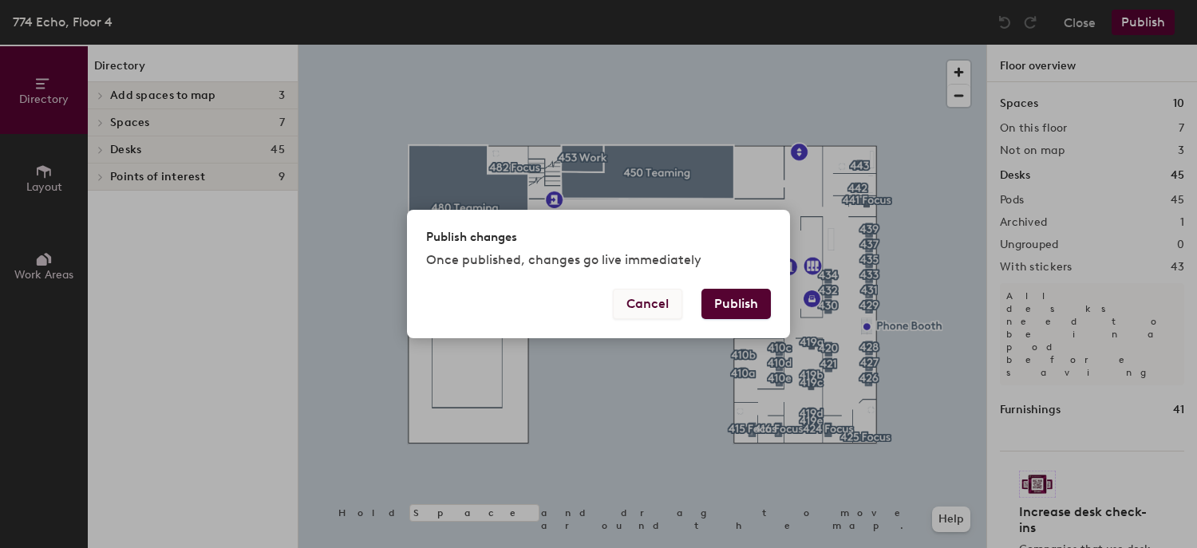
click at [658, 305] on button "Cancel" at bounding box center [647, 304] width 69 height 30
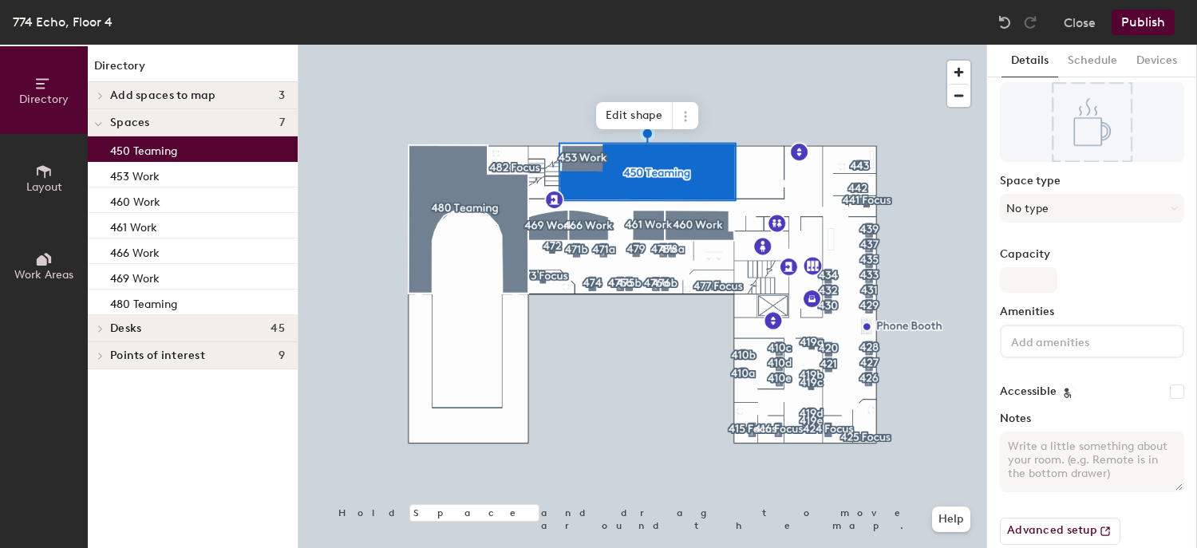
scroll to position [79, 0]
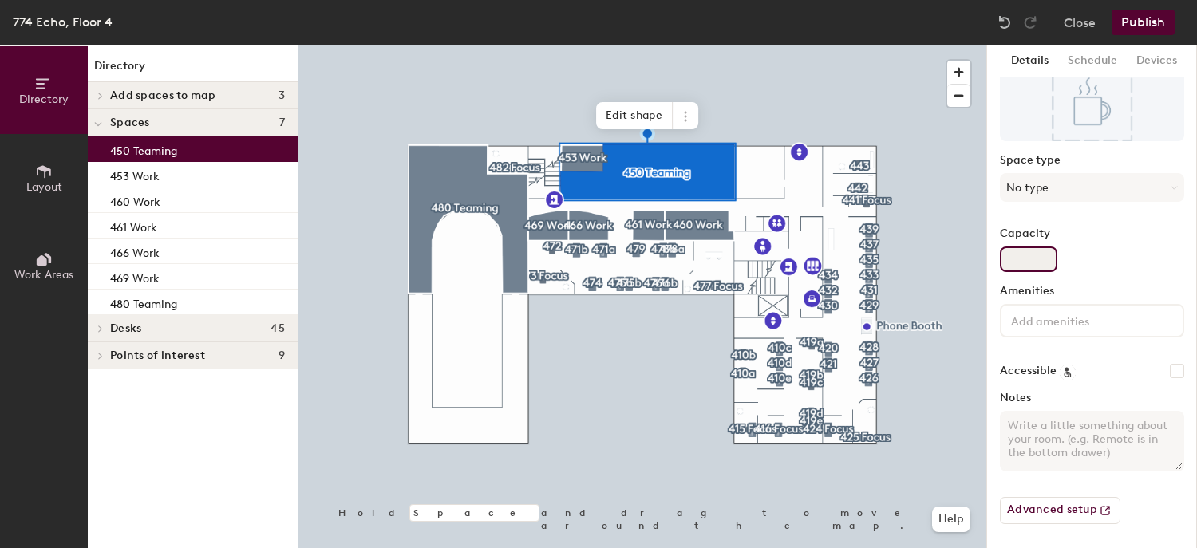
click at [1040, 261] on input "Capacity" at bounding box center [1028, 260] width 57 height 26
type input "21"
click at [1080, 432] on textarea "Notes" at bounding box center [1092, 441] width 184 height 61
paste textarea "REMINDER if you wish to include Work Room 453 (adjoining to 450) in your bookin…"
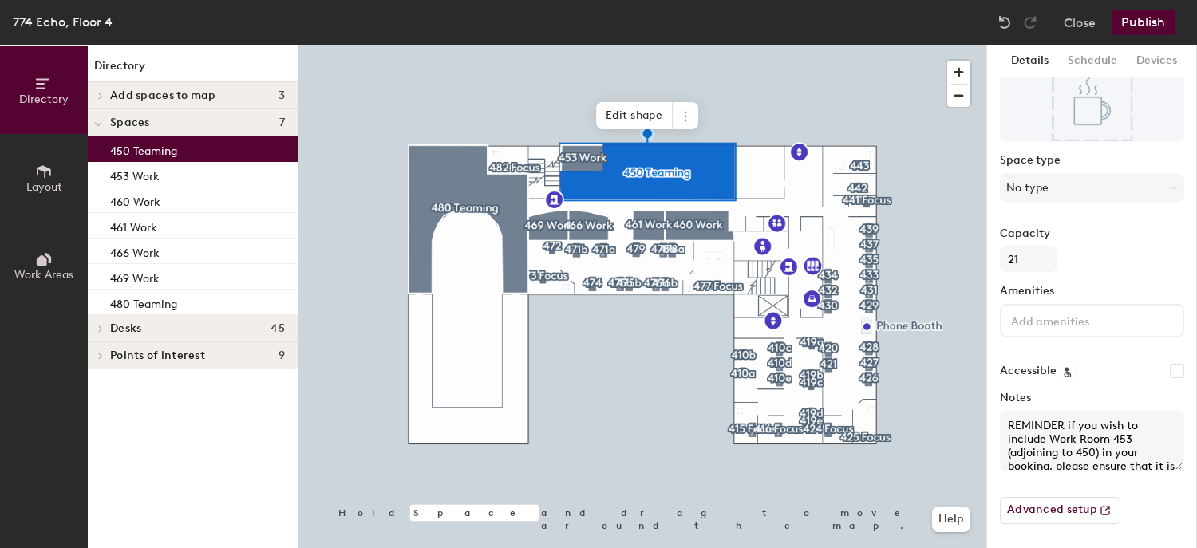
scroll to position [65, 0]
type textarea "REMINDER if you wish to include Work Room 453 (adjoining to 450) in your bookin…"
click at [1154, 22] on button "Publish" at bounding box center [1142, 23] width 63 height 26
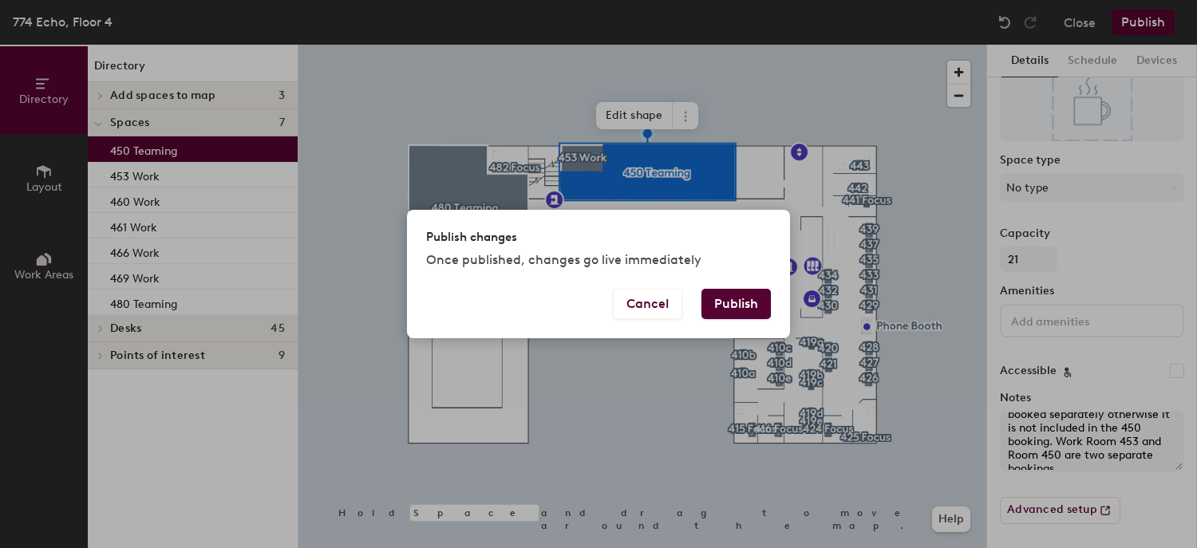
click at [727, 298] on button "Publish" at bounding box center [735, 304] width 69 height 30
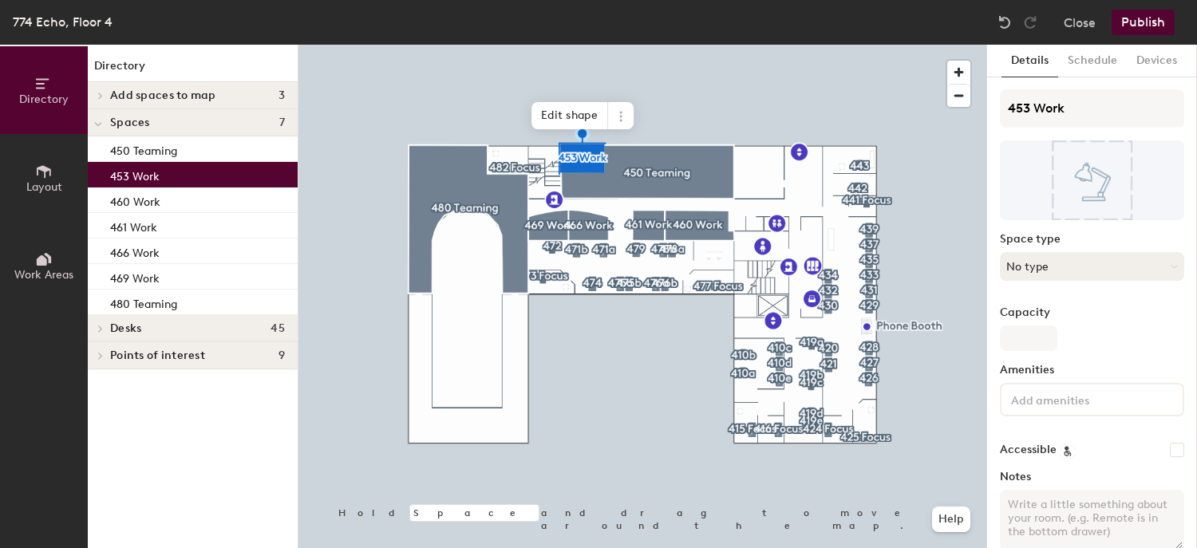
click at [1065, 265] on button "No type" at bounding box center [1092, 266] width 184 height 29
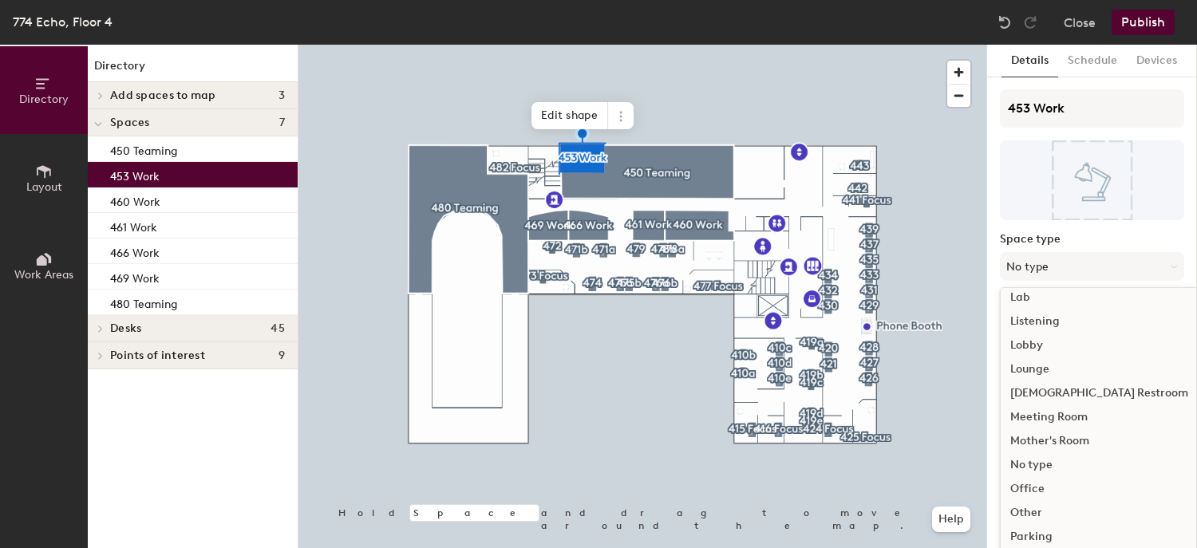
scroll to position [356, 0]
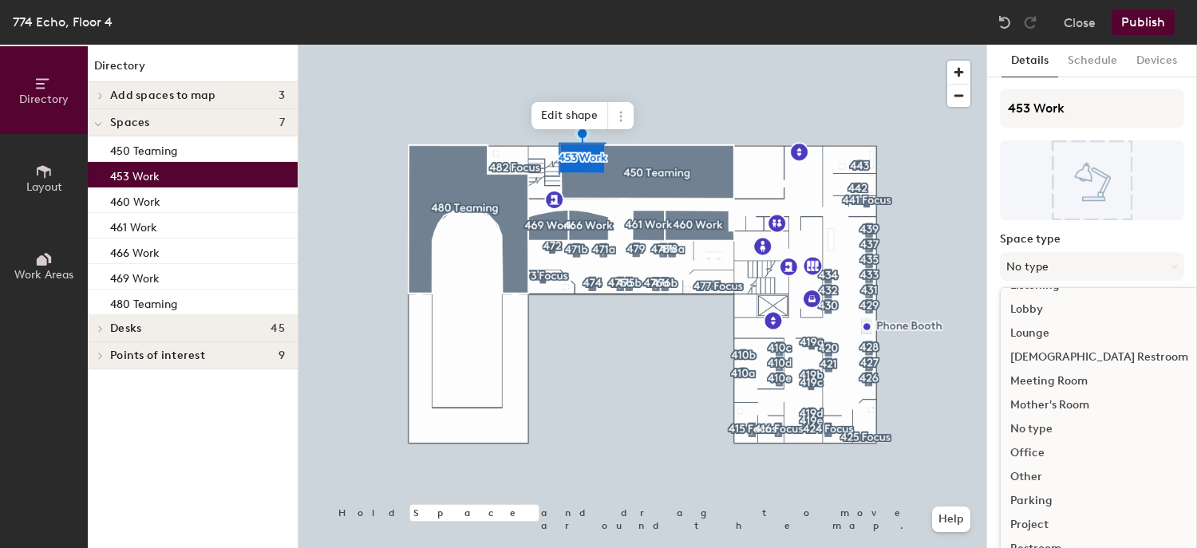
click at [1048, 375] on div "Meeting Room" at bounding box center [1099, 381] width 197 height 24
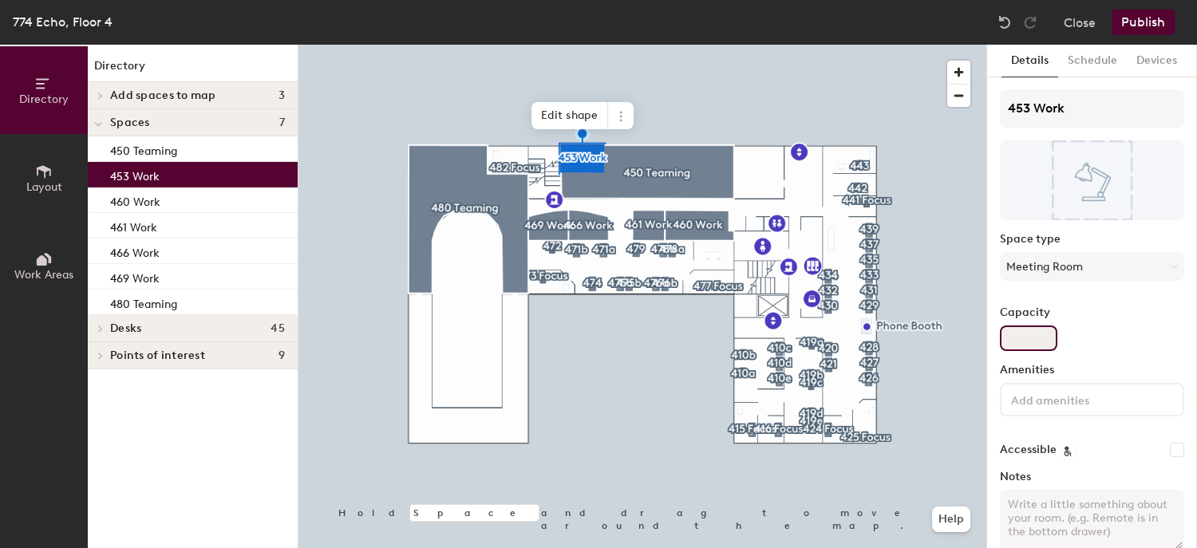
click at [1036, 332] on input "Capacity" at bounding box center [1028, 339] width 57 height 26
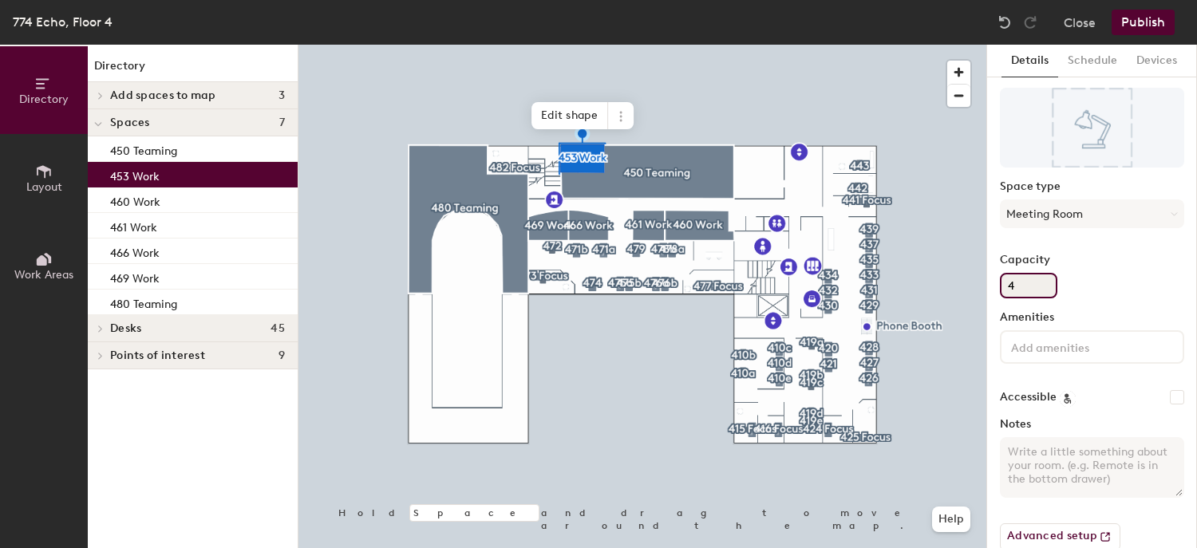
scroll to position [79, 0]
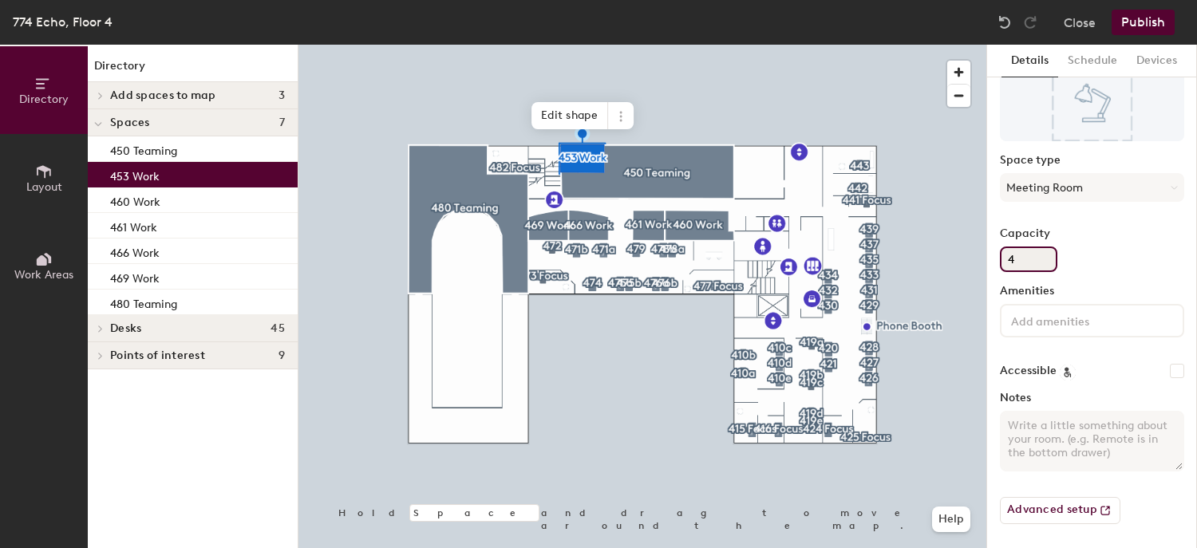
type input "4"
click at [1063, 444] on textarea "Notes" at bounding box center [1092, 441] width 184 height 61
paste textarea "REMINDER that Work Room 152 and Room 150 are separate bookings."
click at [1014, 435] on textarea "REMINDER that Work Room 152 and Room 150 are separate bookings." at bounding box center [1092, 441] width 184 height 61
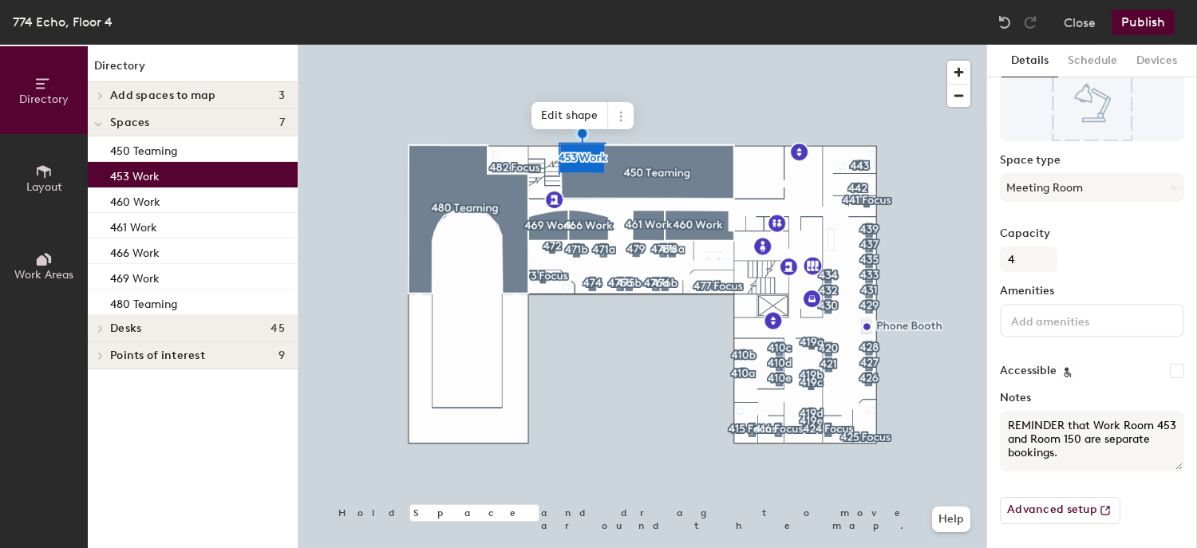
click at [1094, 436] on textarea "REMINDER that Work Room 453 and Room 150 are separate bookings." at bounding box center [1092, 441] width 184 height 61
type textarea "REMINDER that Work Room 453 and Room 450 are separate bookings."
click at [1151, 20] on button "Publish" at bounding box center [1142, 23] width 63 height 26
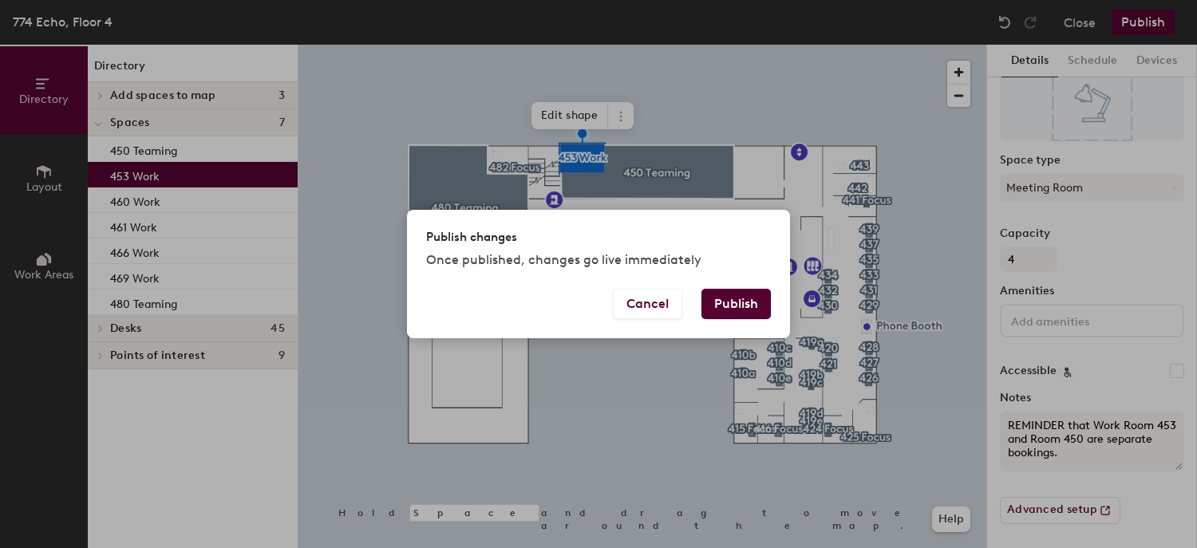
click at [727, 305] on button "Publish" at bounding box center [735, 304] width 69 height 30
